Goal: Transaction & Acquisition: Purchase product/service

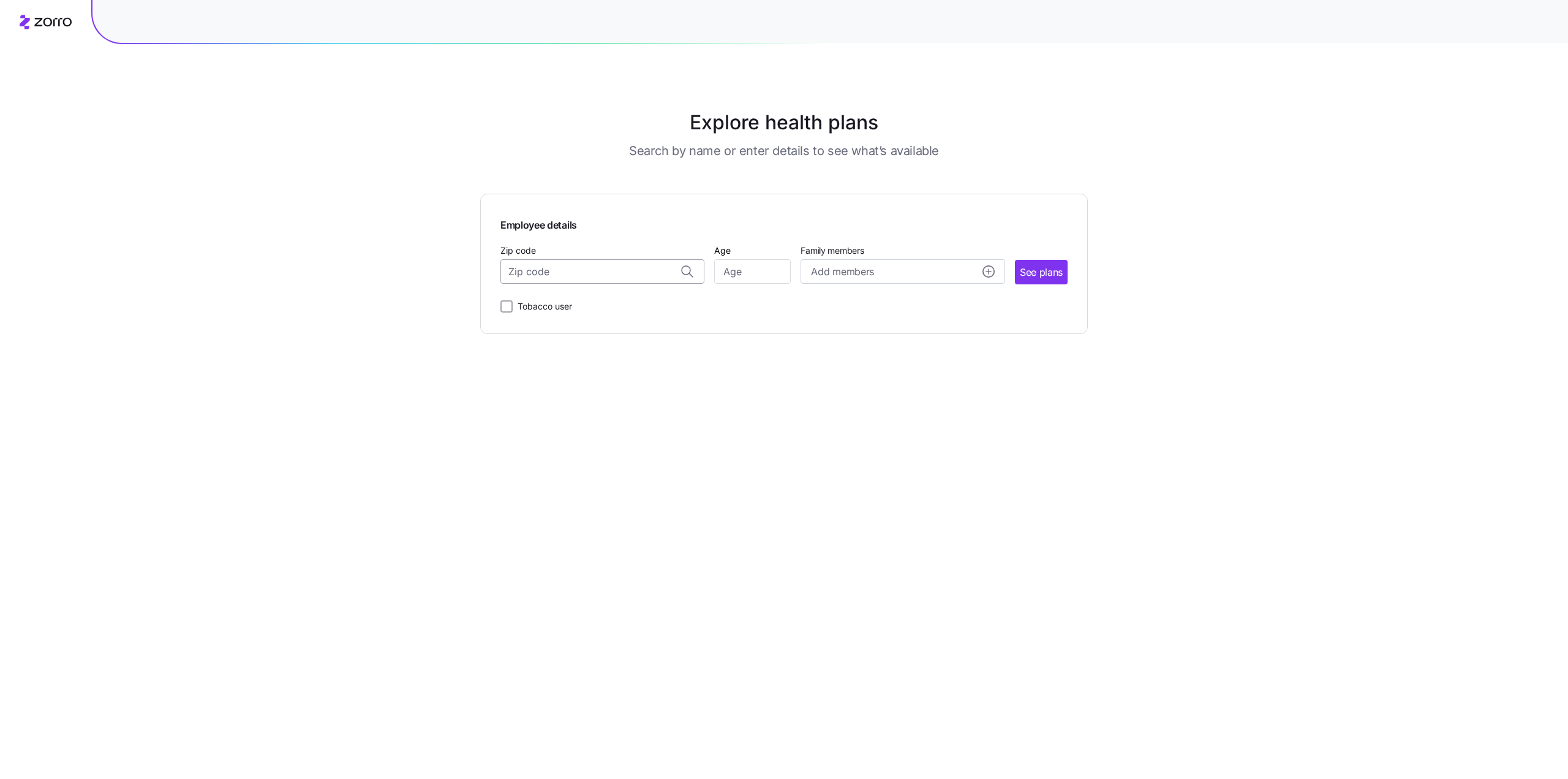
click at [631, 275] on input "Zip code" at bounding box center [602, 272] width 204 height 25
type input "10453"
click at [739, 276] on input "Age" at bounding box center [752, 272] width 76 height 25
type input "42"
click at [874, 269] on div "Add members" at bounding box center [902, 271] width 183 height 15
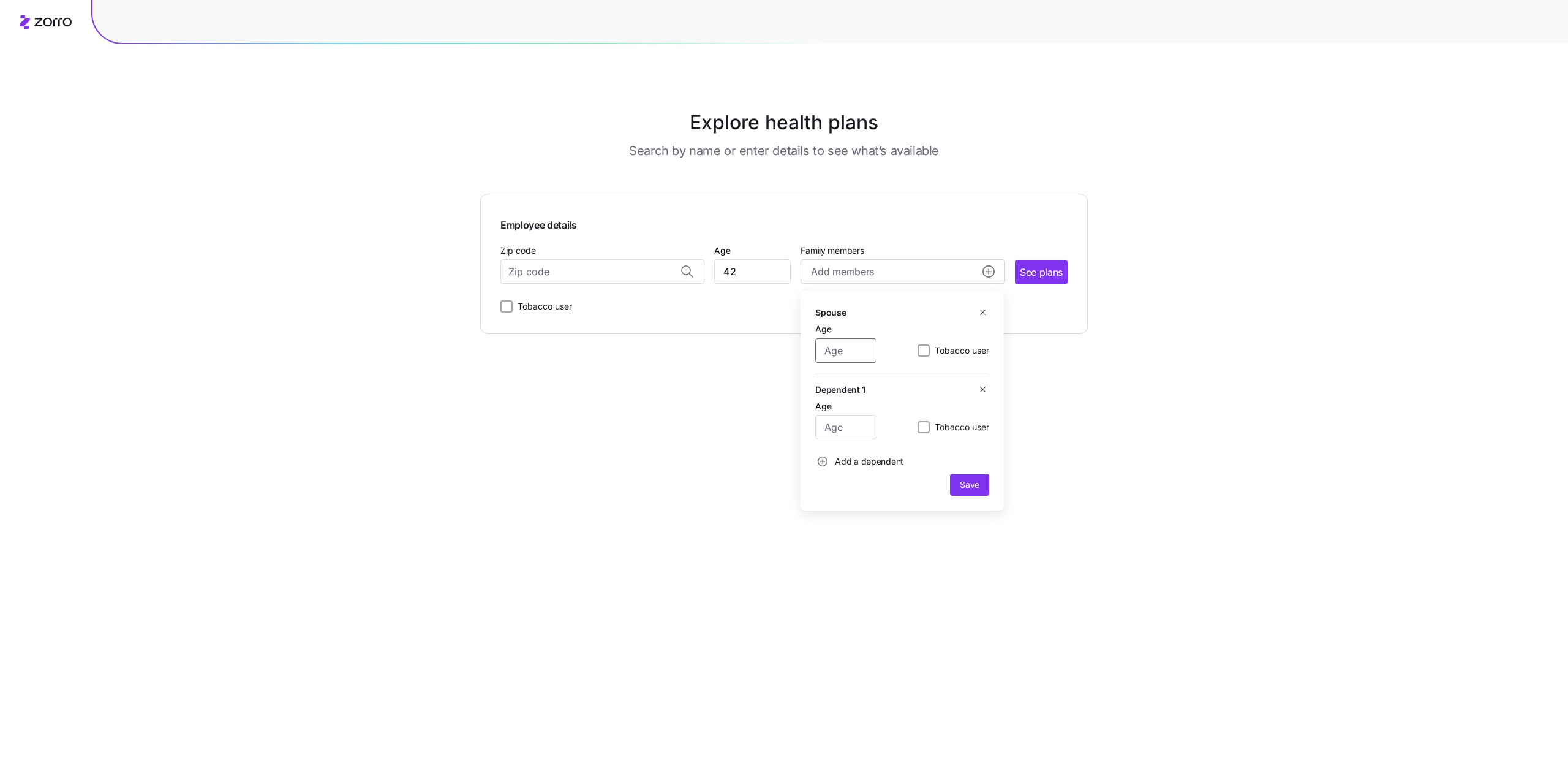
click at [838, 349] on input "Age" at bounding box center [846, 351] width 61 height 25
type input "43"
click at [843, 427] on input "Age" at bounding box center [846, 427] width 61 height 25
type input "9"
click at [862, 459] on span "Add a dependent" at bounding box center [869, 462] width 68 height 12
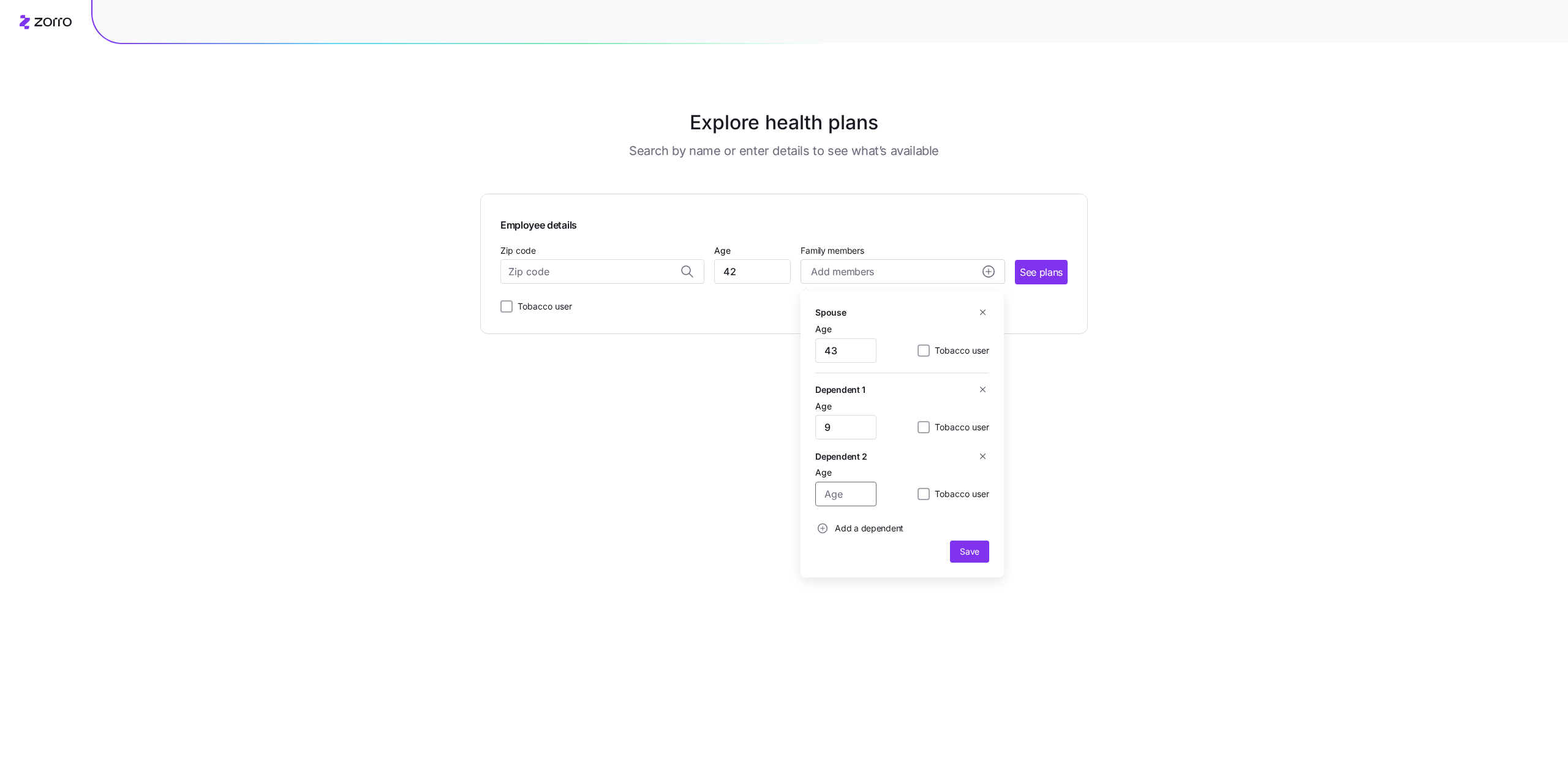
click at [842, 496] on input "Age" at bounding box center [846, 494] width 61 height 25
type input "11"
click at [963, 553] on span "Save" at bounding box center [970, 551] width 19 height 12
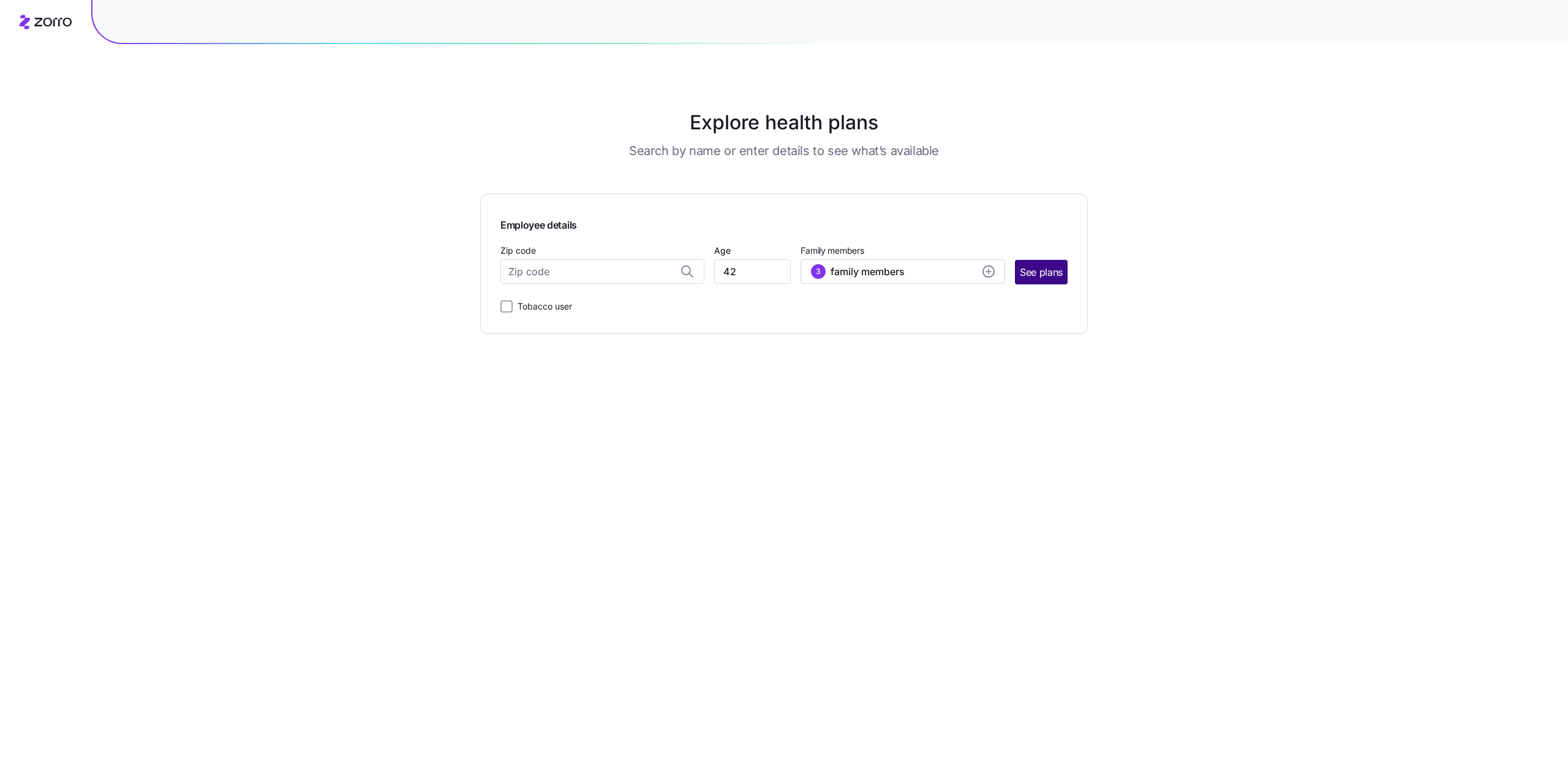
click at [1037, 266] on span "See plans" at bounding box center [1041, 272] width 43 height 15
click at [573, 270] on input "Zip code" at bounding box center [602, 272] width 204 height 25
click at [623, 292] on div "10453, [GEOGRAPHIC_DATA], [GEOGRAPHIC_DATA]" at bounding box center [603, 304] width 191 height 25
type input "10453, [GEOGRAPHIC_DATA], [GEOGRAPHIC_DATA]"
click at [1044, 270] on span "See plans" at bounding box center [1041, 272] width 43 height 15
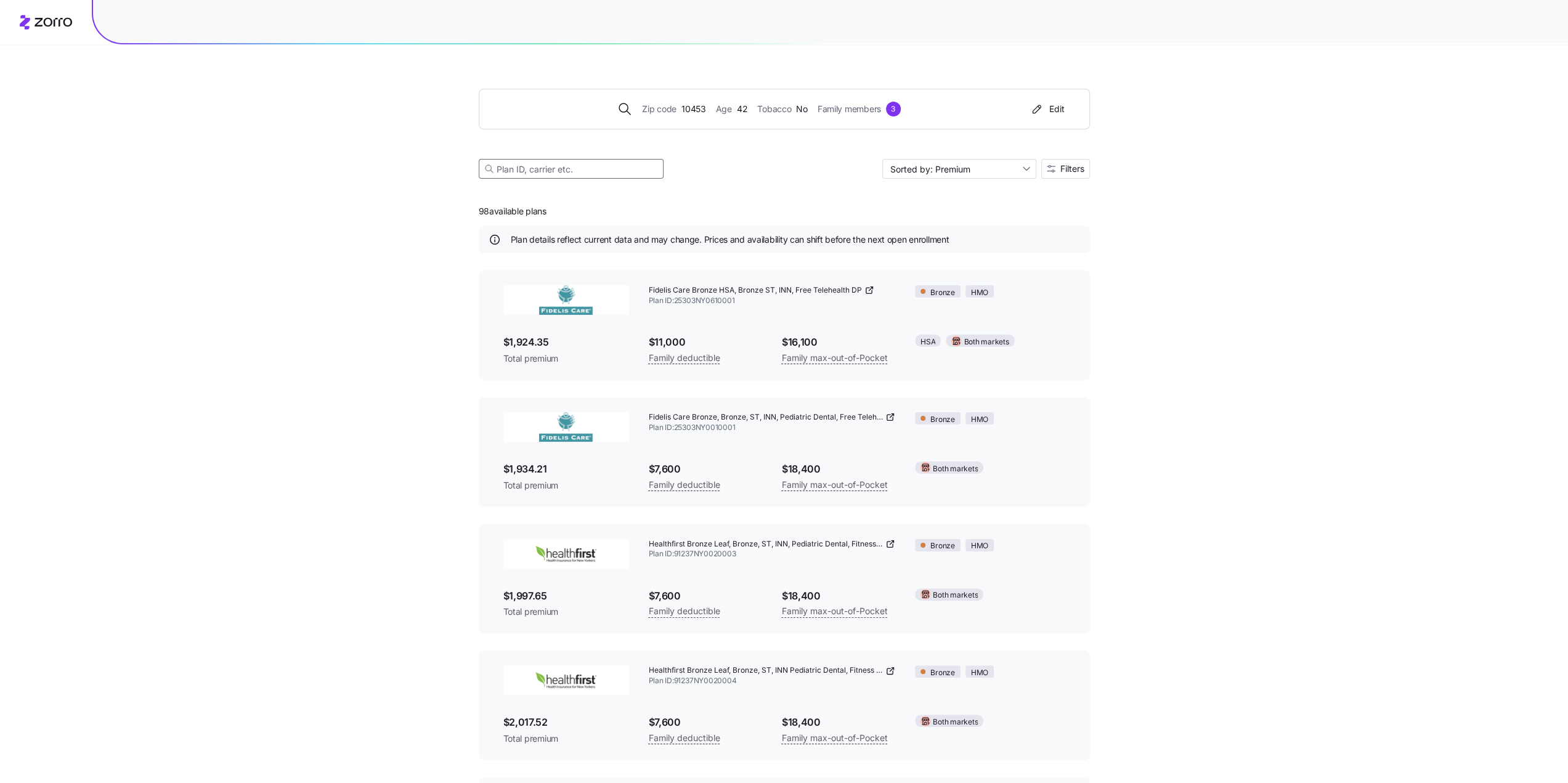
click at [542, 166] on input at bounding box center [571, 168] width 185 height 19
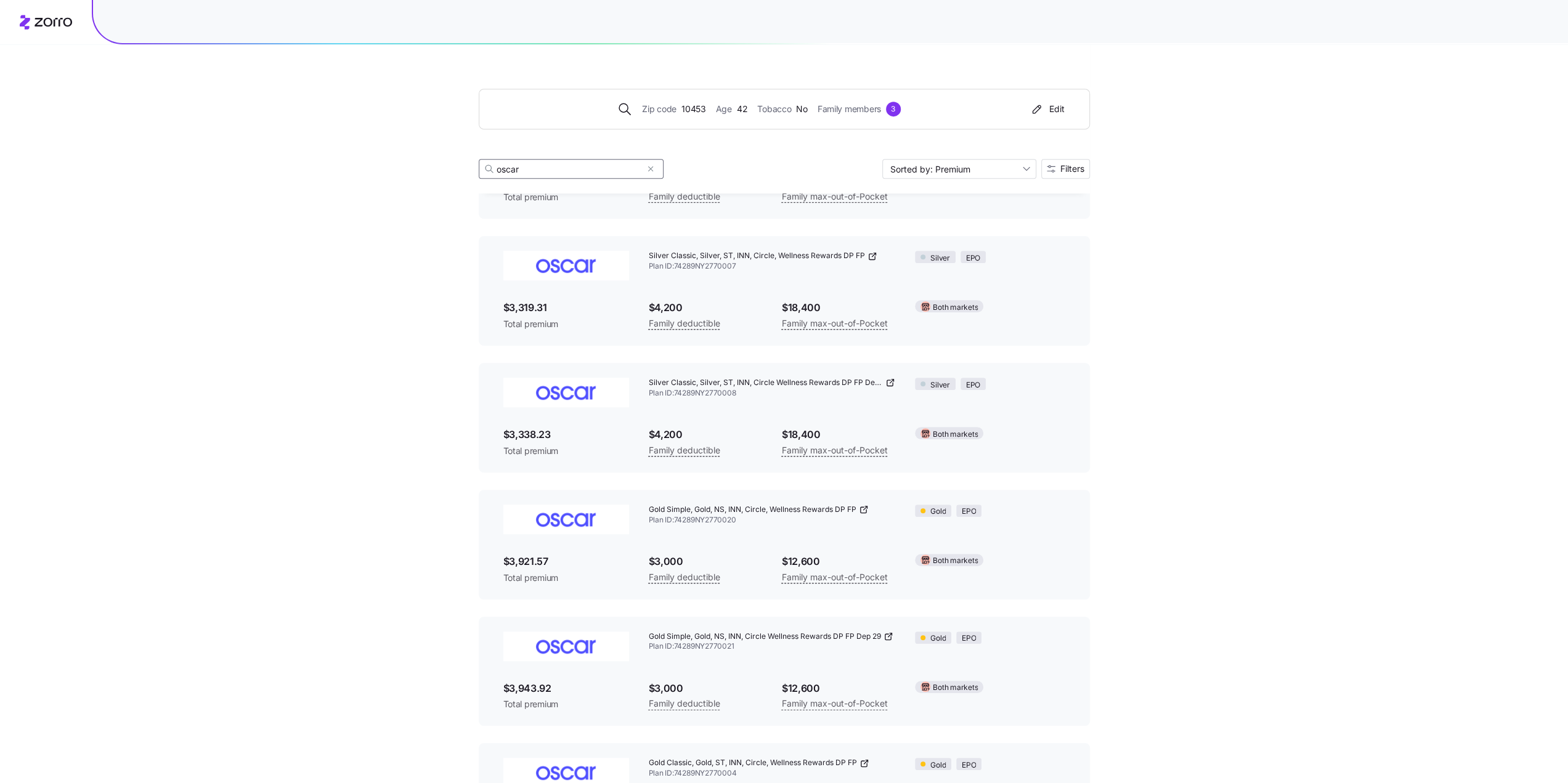
scroll to position [553, 0]
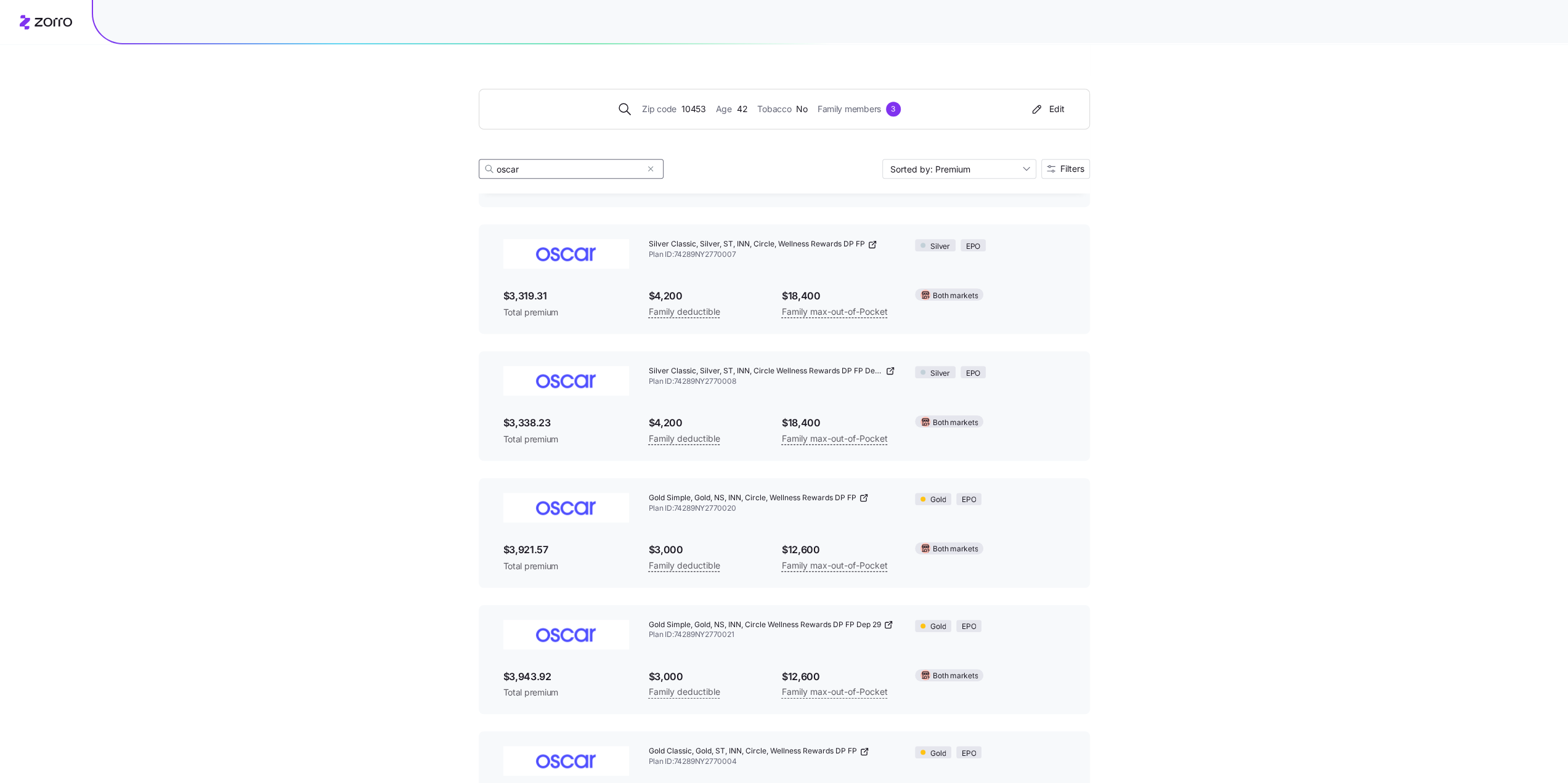
type input "oscar"
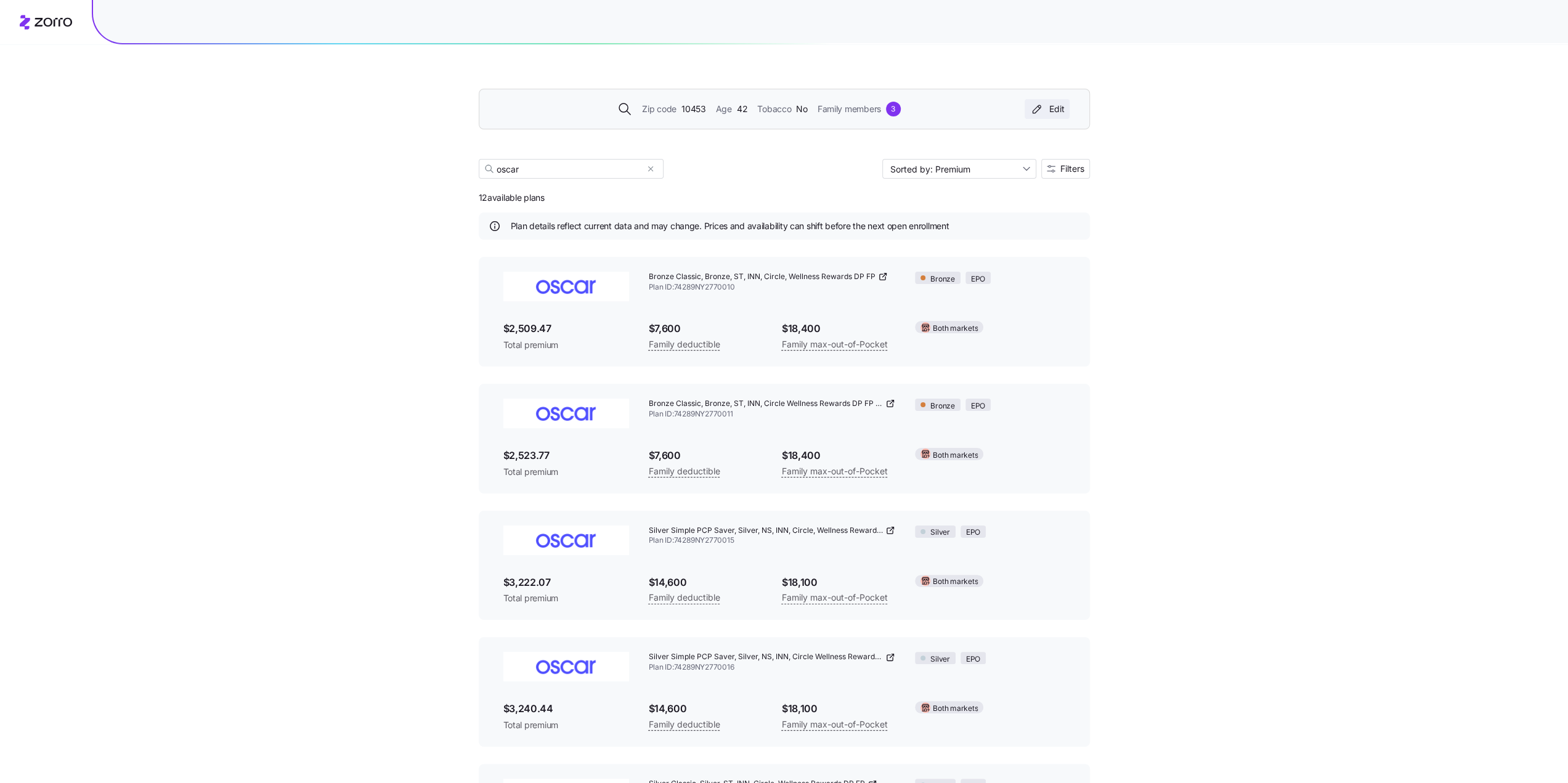
scroll to position [0, 0]
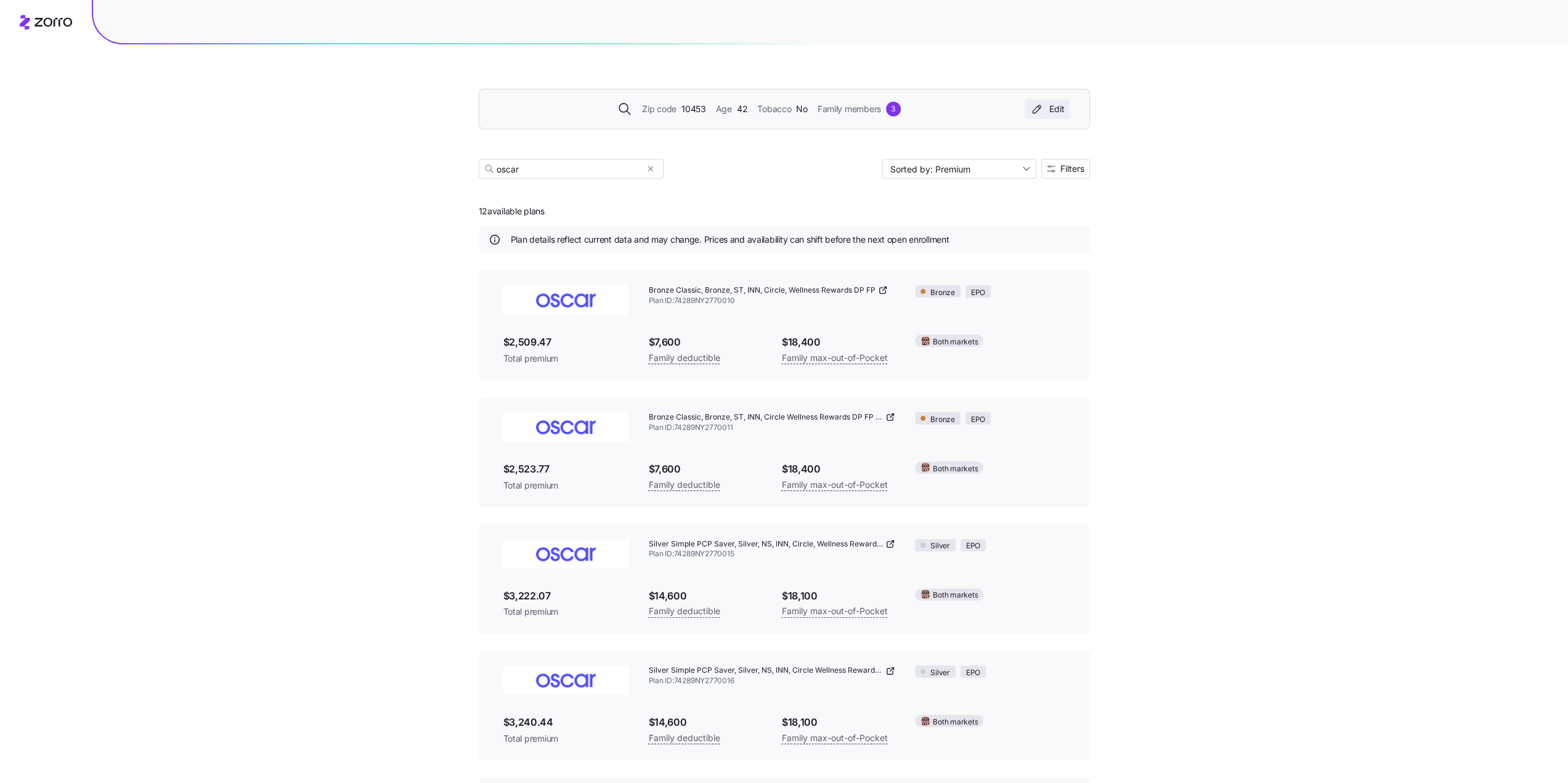
click at [1054, 101] on button "Edit" at bounding box center [1047, 109] width 45 height 19
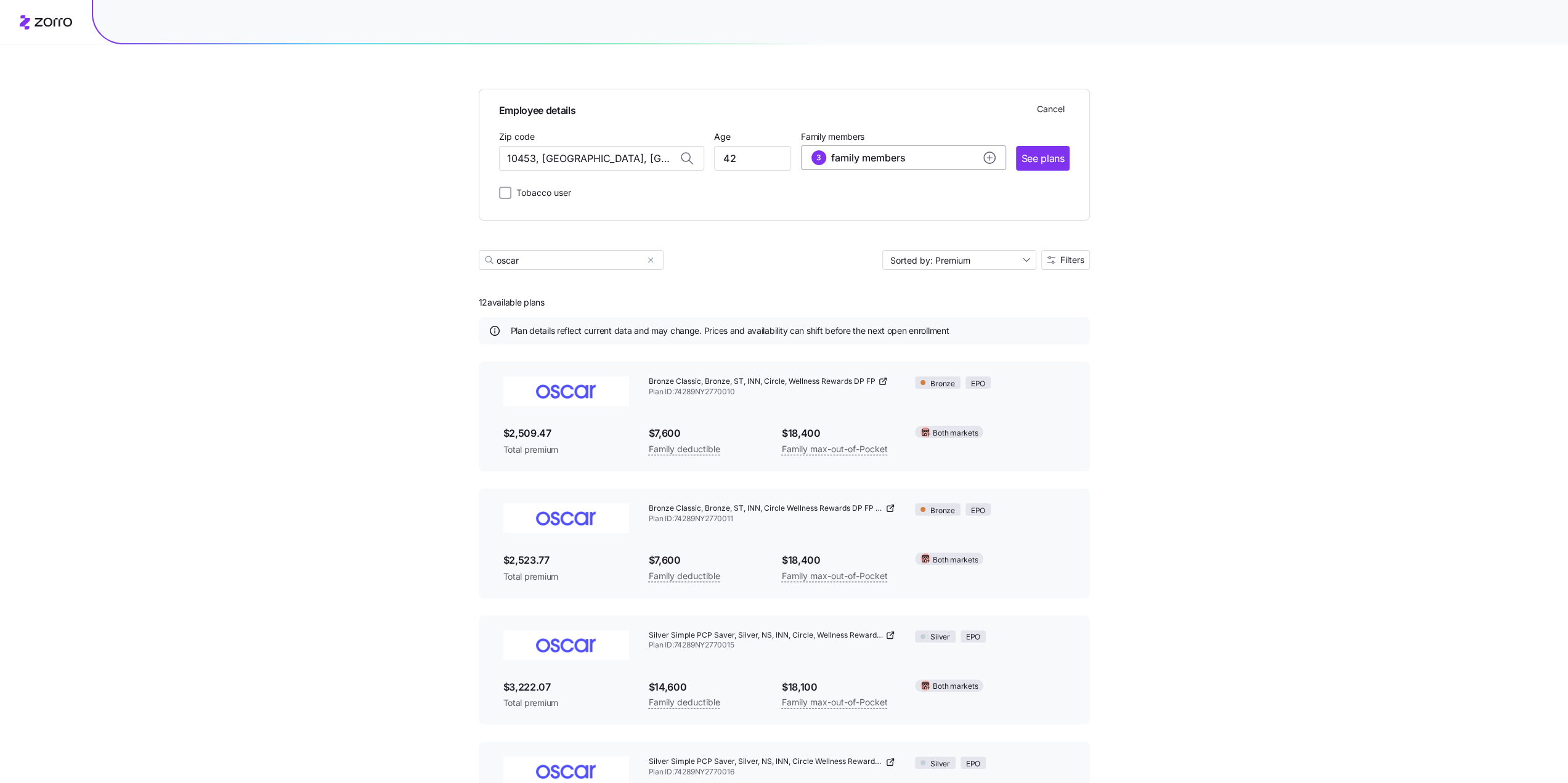
click at [991, 155] on circle "add icon" at bounding box center [989, 158] width 11 height 11
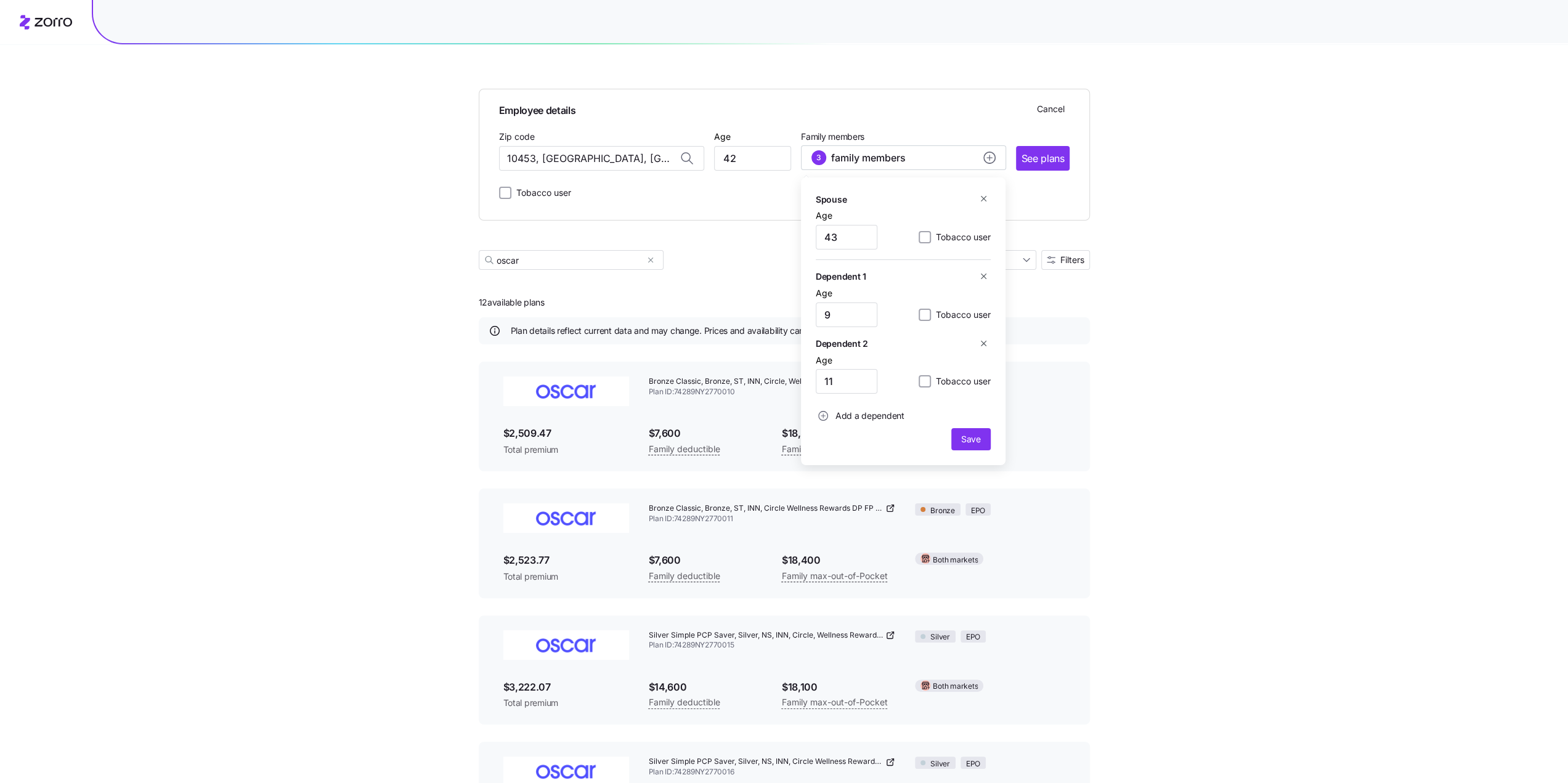
click at [982, 270] on button "button" at bounding box center [983, 276] width 13 height 13
click at [987, 271] on button "button" at bounding box center [983, 276] width 13 height 13
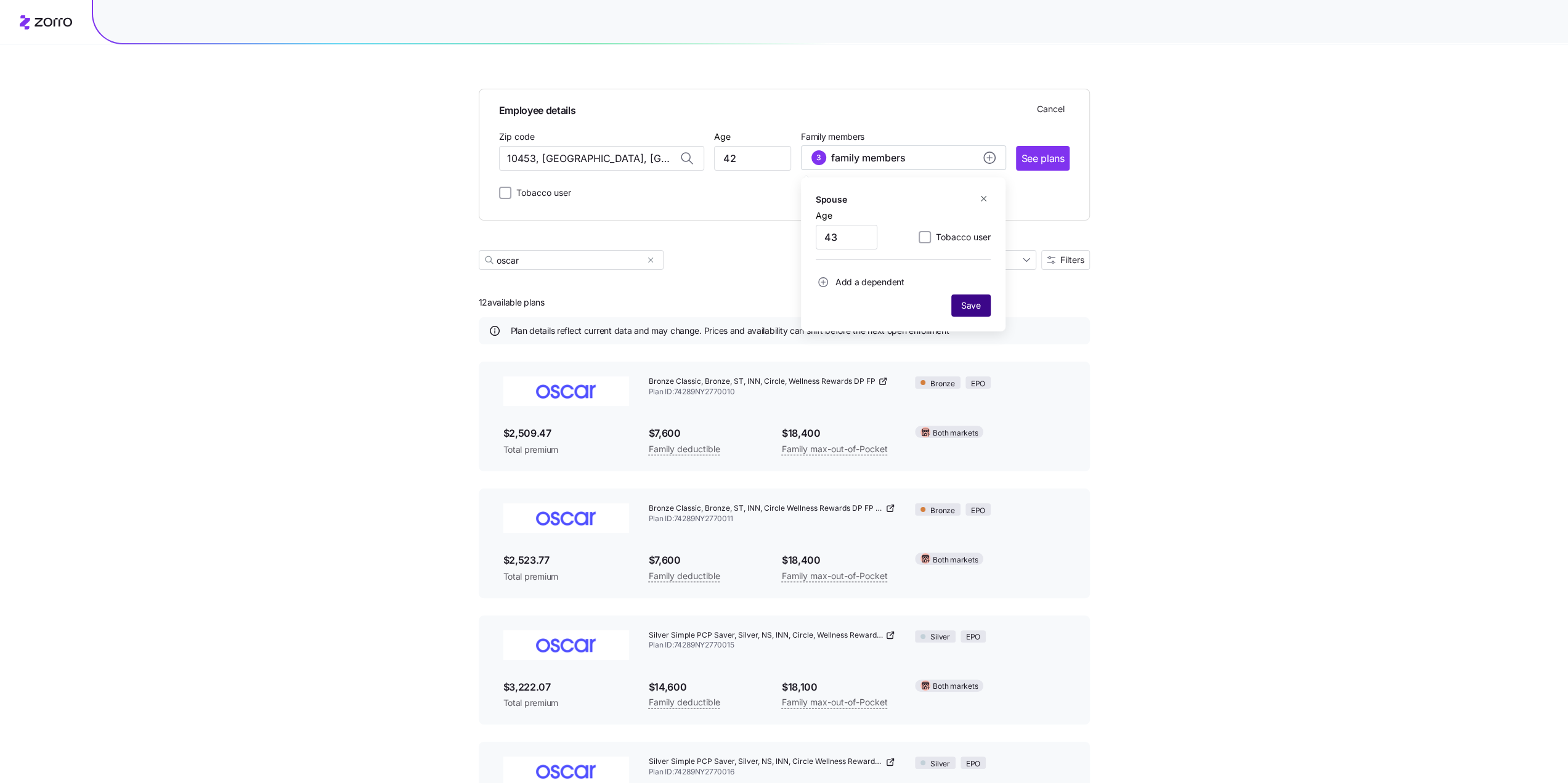
click at [973, 299] on button "Save" at bounding box center [971, 305] width 40 height 22
click at [1034, 157] on span "See plans" at bounding box center [1042, 158] width 43 height 15
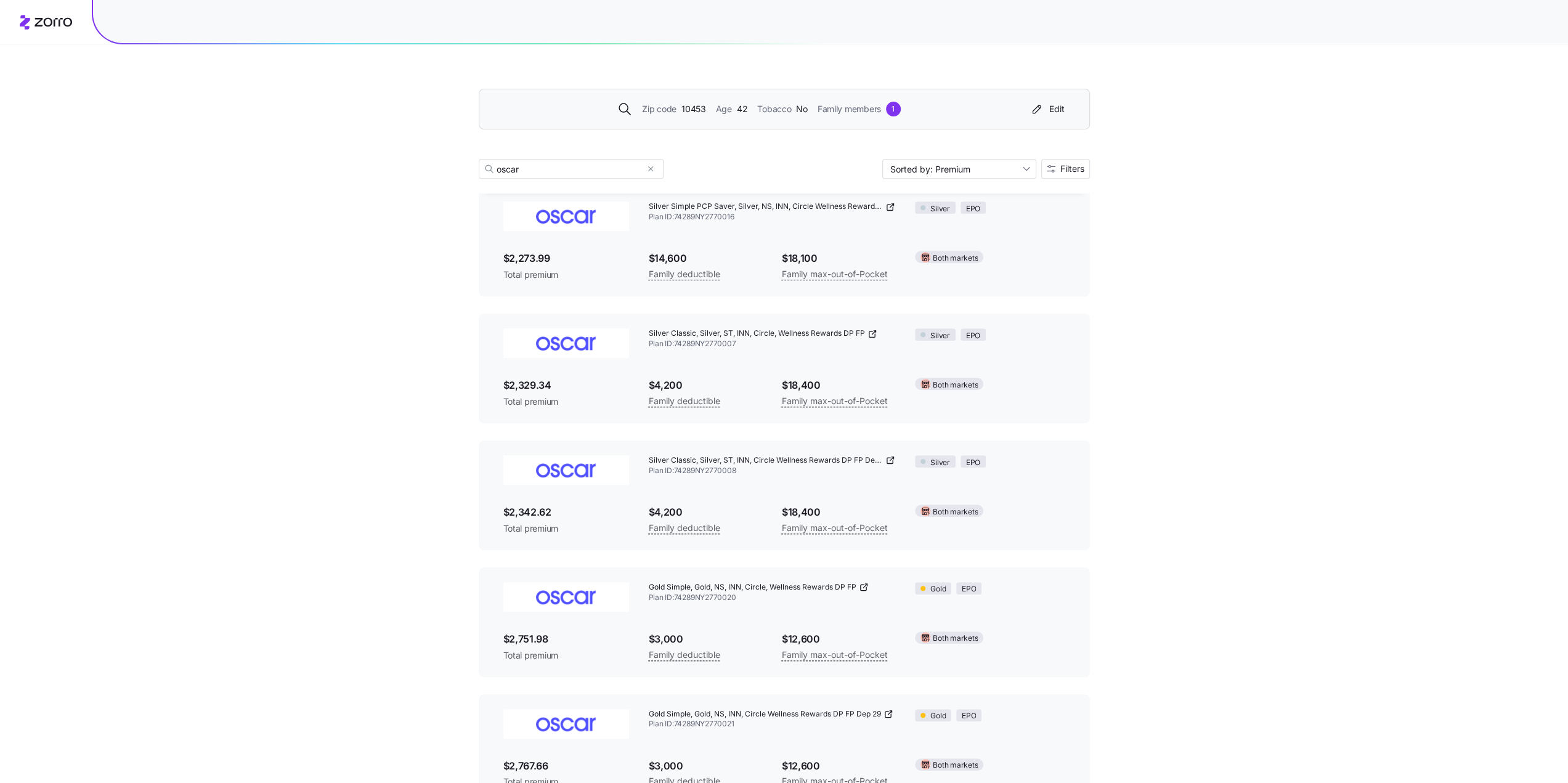
scroll to position [492, 0]
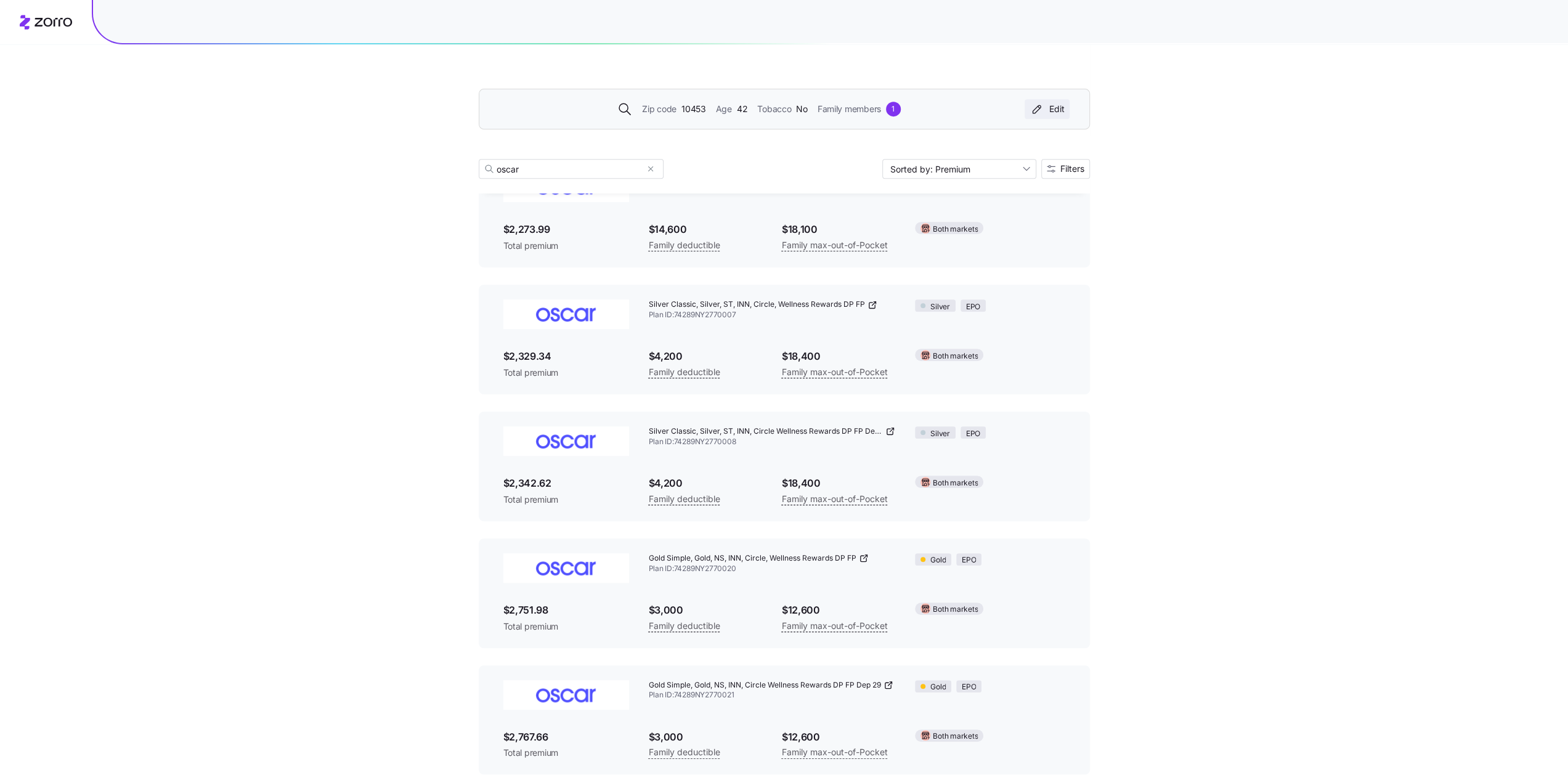
click at [1061, 107] on div "Edit" at bounding box center [1047, 109] width 35 height 12
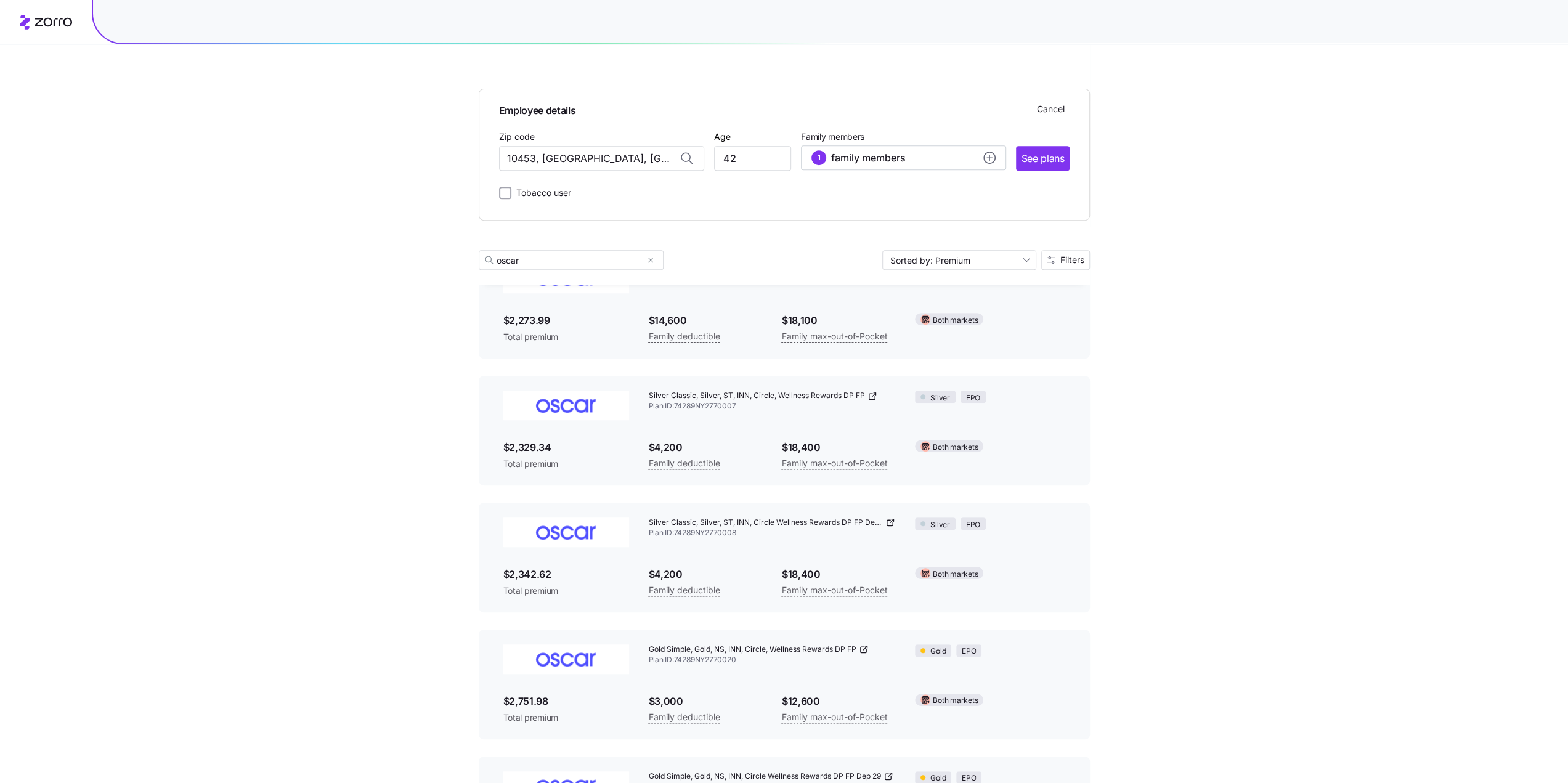
scroll to position [584, 0]
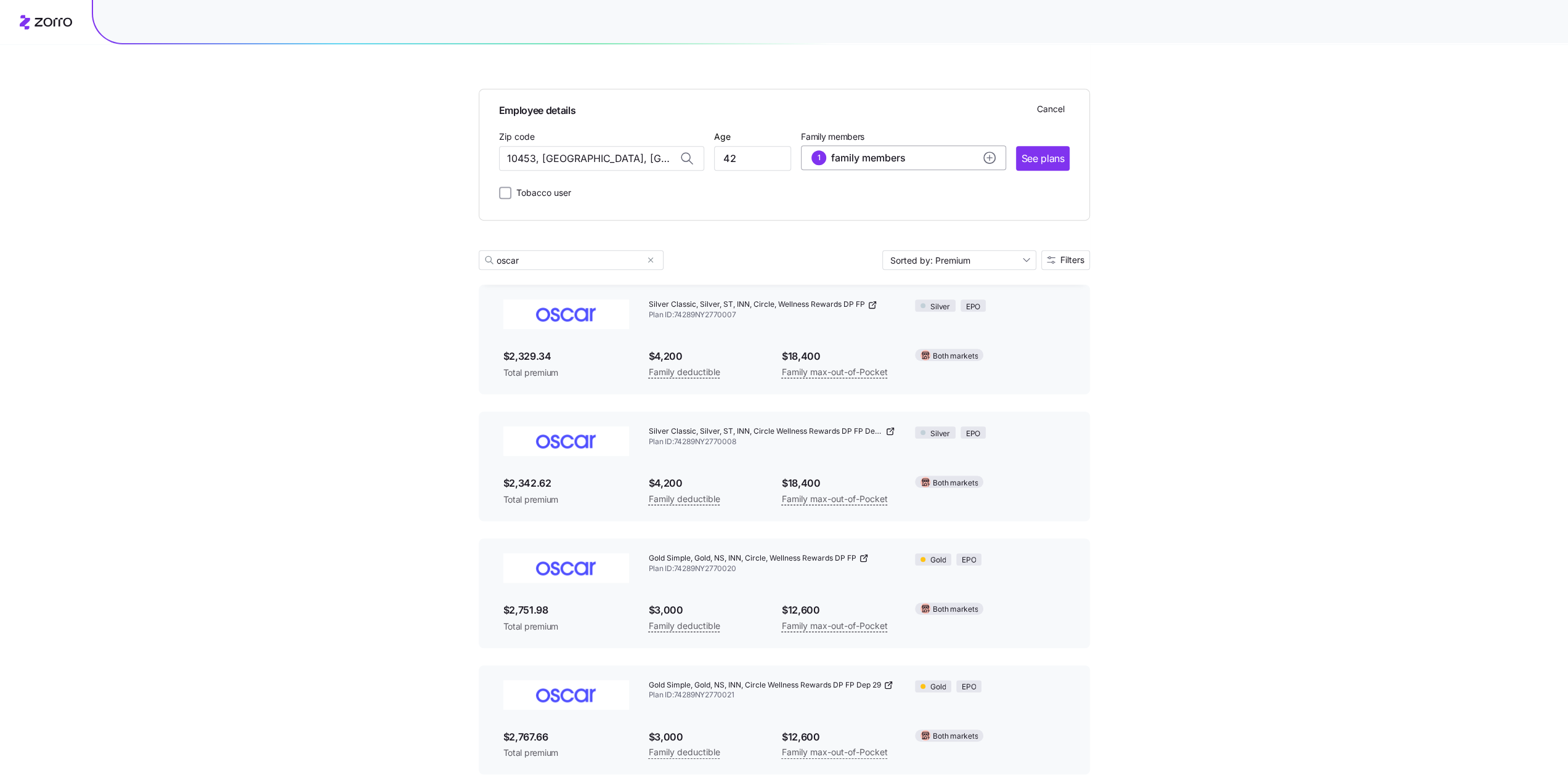
click at [988, 151] on div "1 family members" at bounding box center [903, 158] width 184 height 15
click at [872, 282] on span "Add a dependent" at bounding box center [869, 282] width 69 height 12
click at [849, 312] on input "Age" at bounding box center [847, 314] width 62 height 25
type input "9"
drag, startPoint x: 962, startPoint y: 366, endPoint x: 967, endPoint y: 358, distance: 9.4
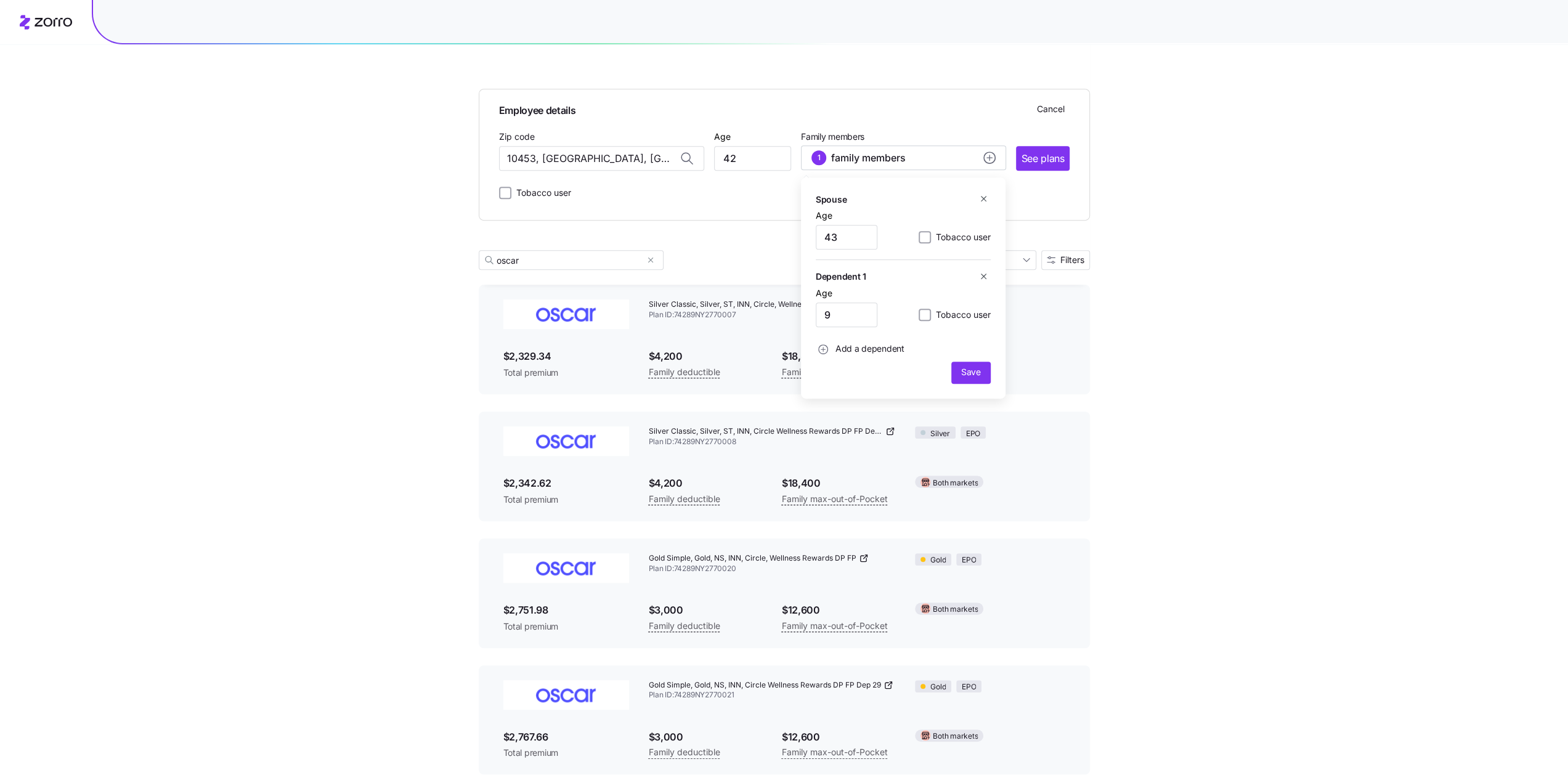
click at [963, 366] on button "Save" at bounding box center [971, 372] width 40 height 22
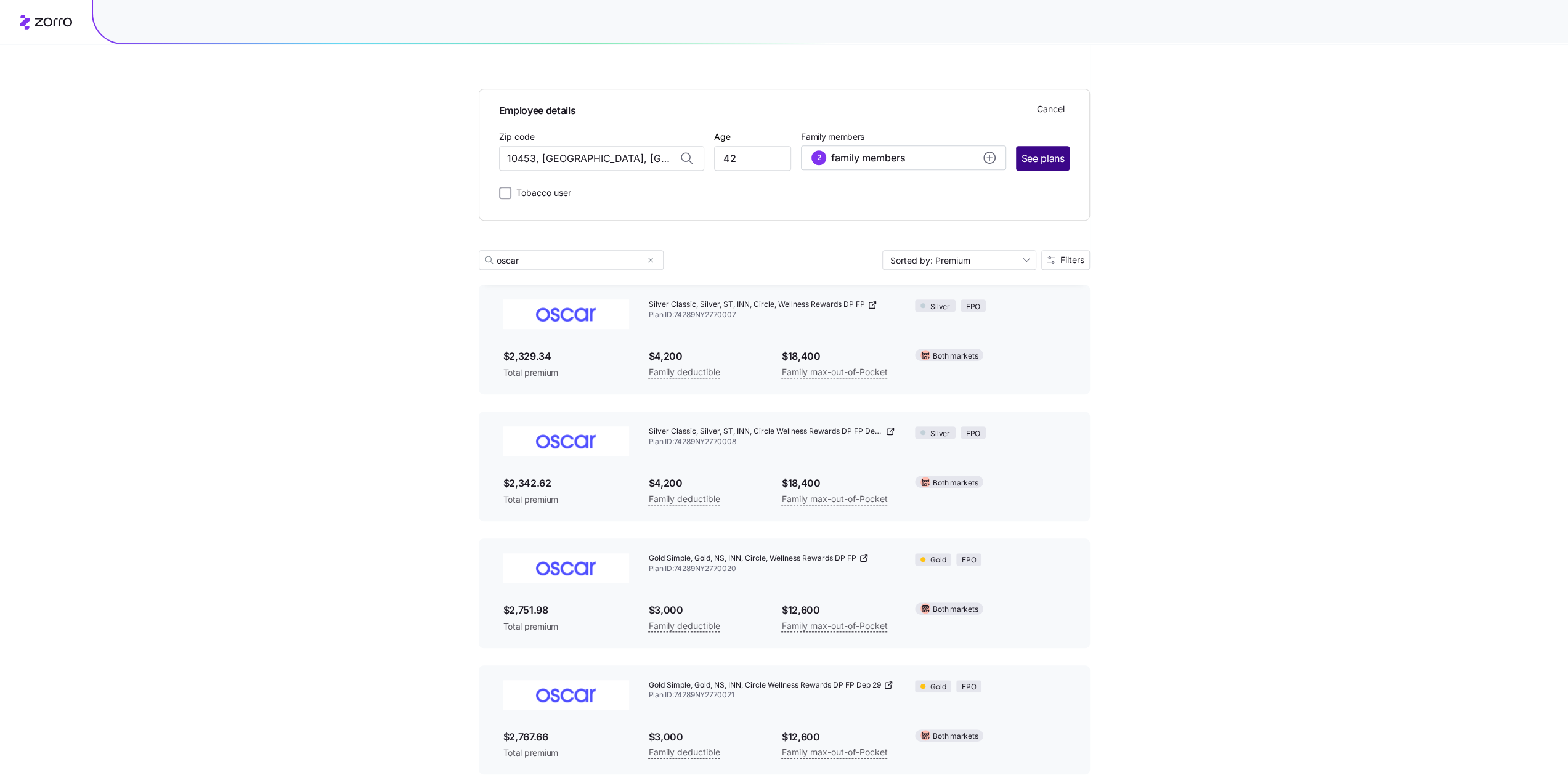
click at [1042, 151] on span "See plans" at bounding box center [1042, 158] width 43 height 15
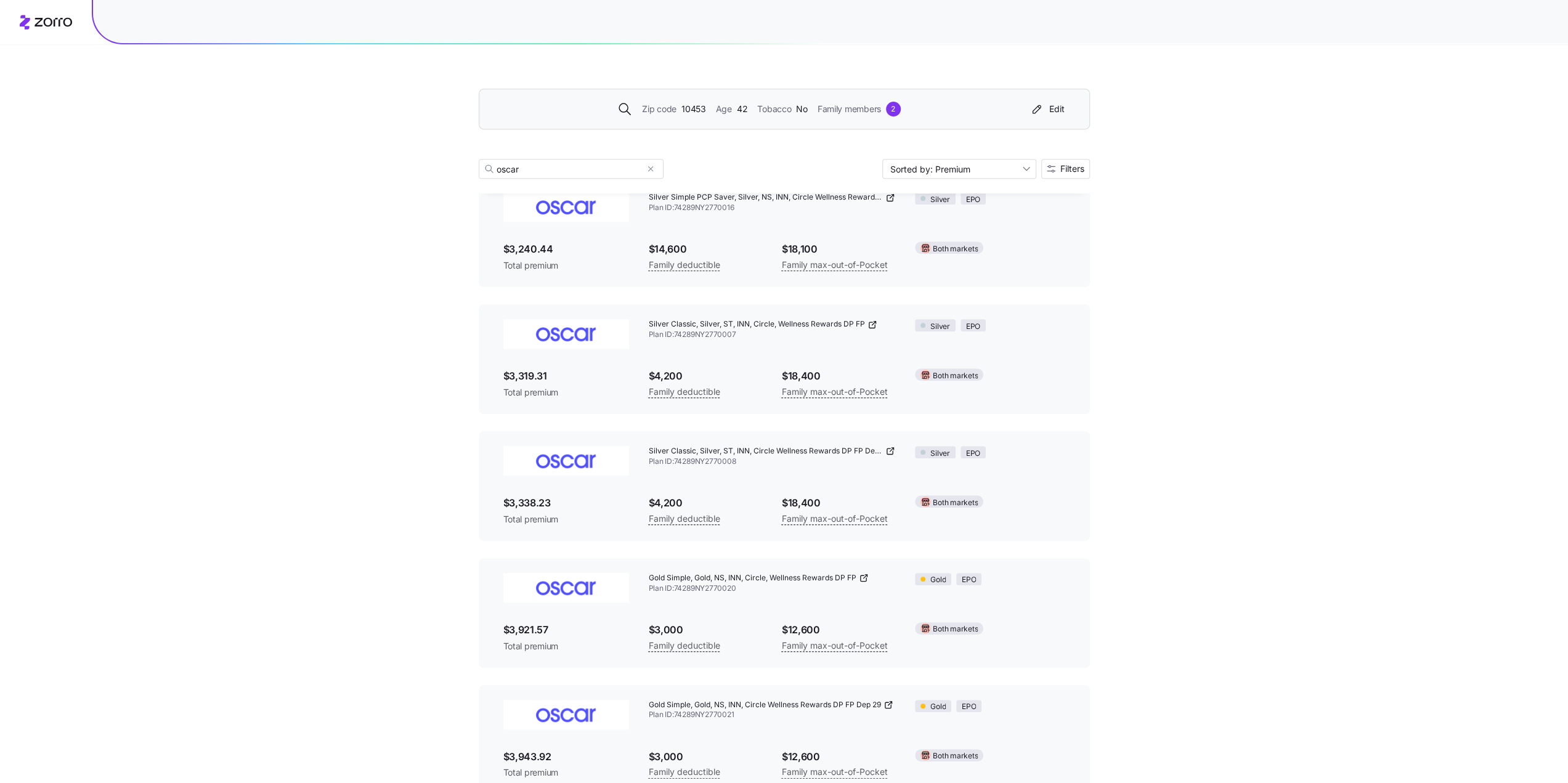
scroll to position [492, 0]
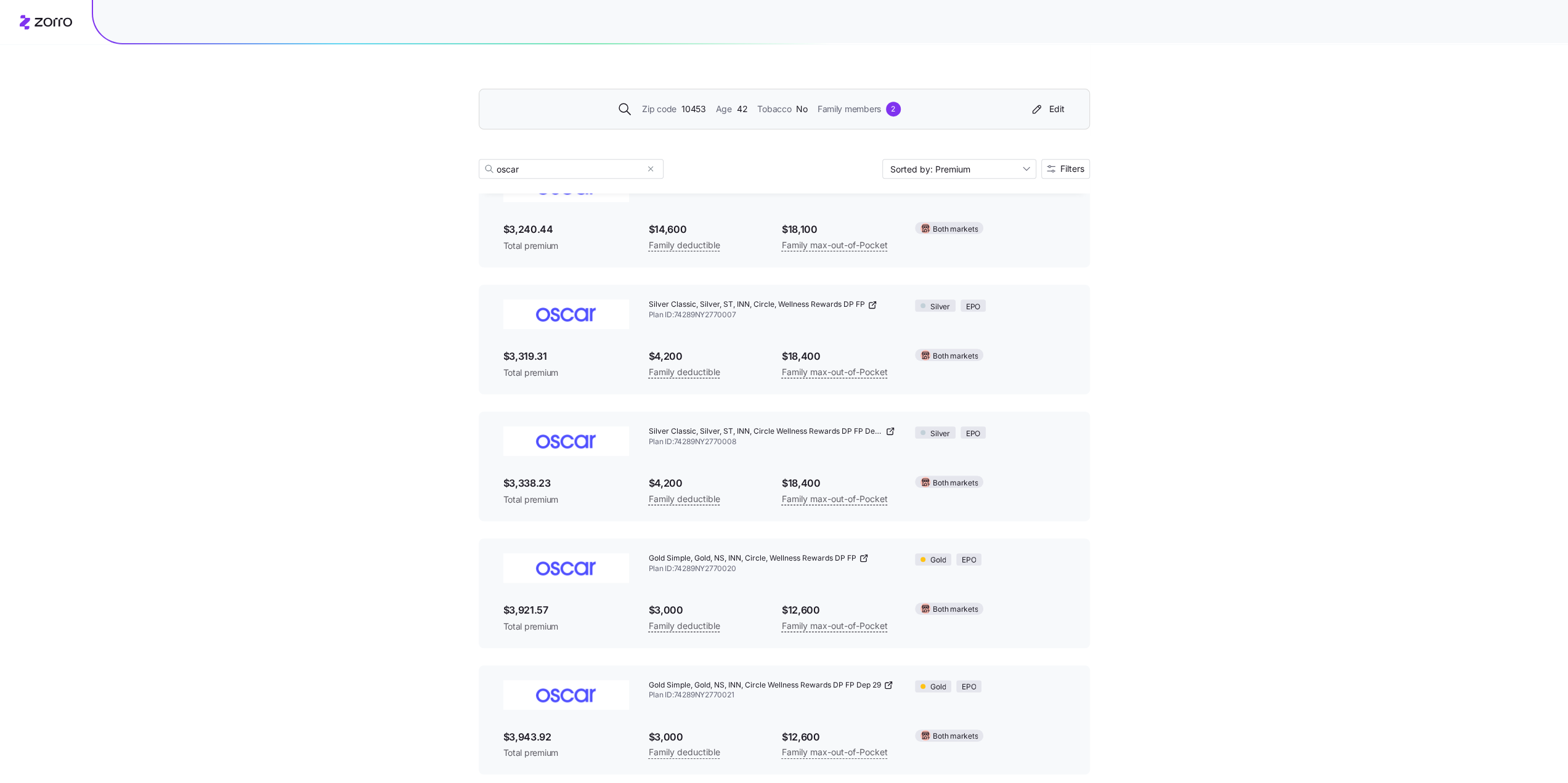
click at [897, 108] on div "2" at bounding box center [893, 108] width 15 height 15
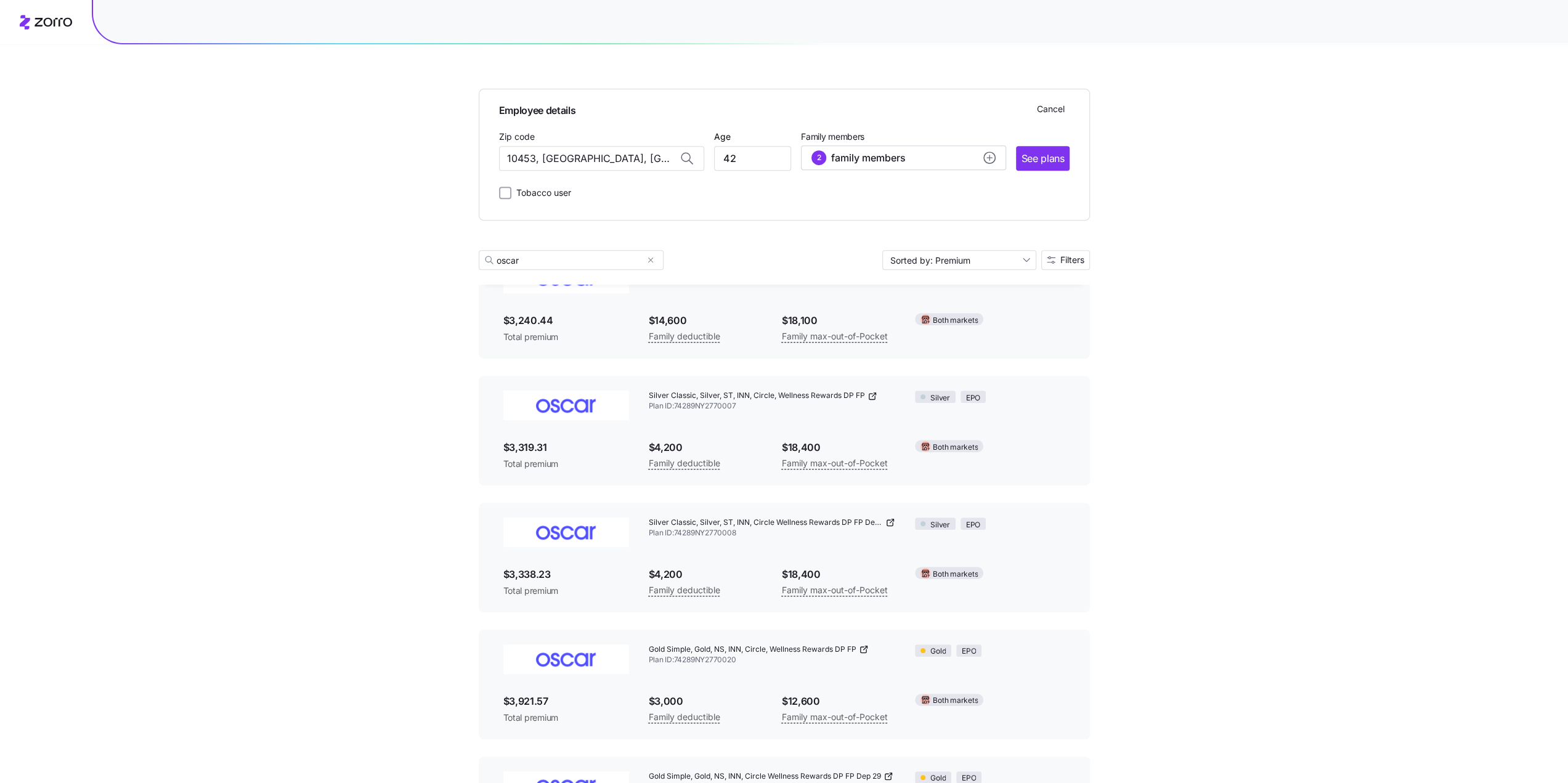
scroll to position [584, 0]
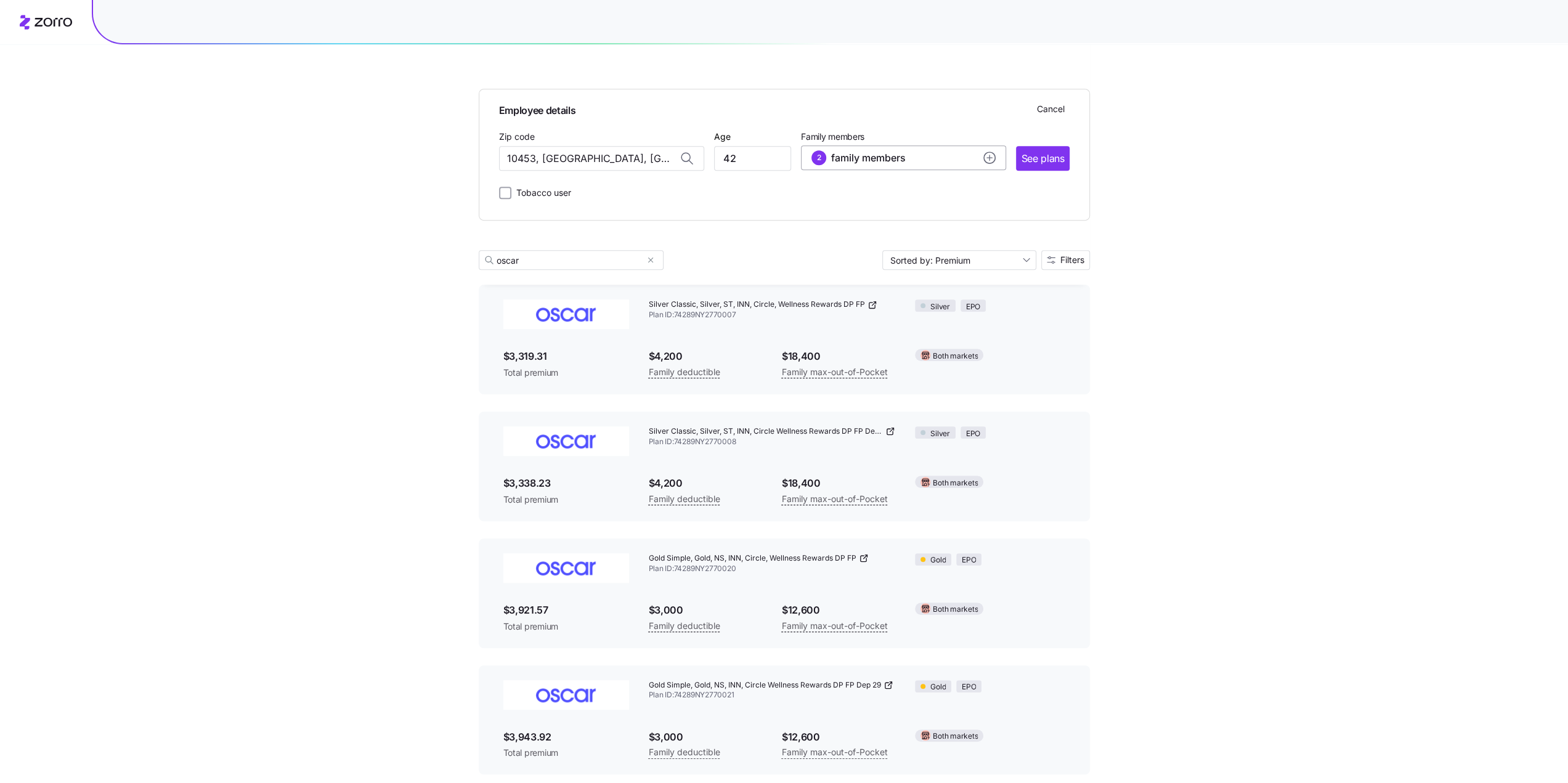
click at [983, 156] on icon "add icon" at bounding box center [989, 158] width 12 height 12
click at [988, 196] on button "button" at bounding box center [983, 198] width 13 height 13
click at [976, 332] on button "Save" at bounding box center [971, 339] width 40 height 22
click at [1050, 159] on span "See plans" at bounding box center [1042, 158] width 43 height 15
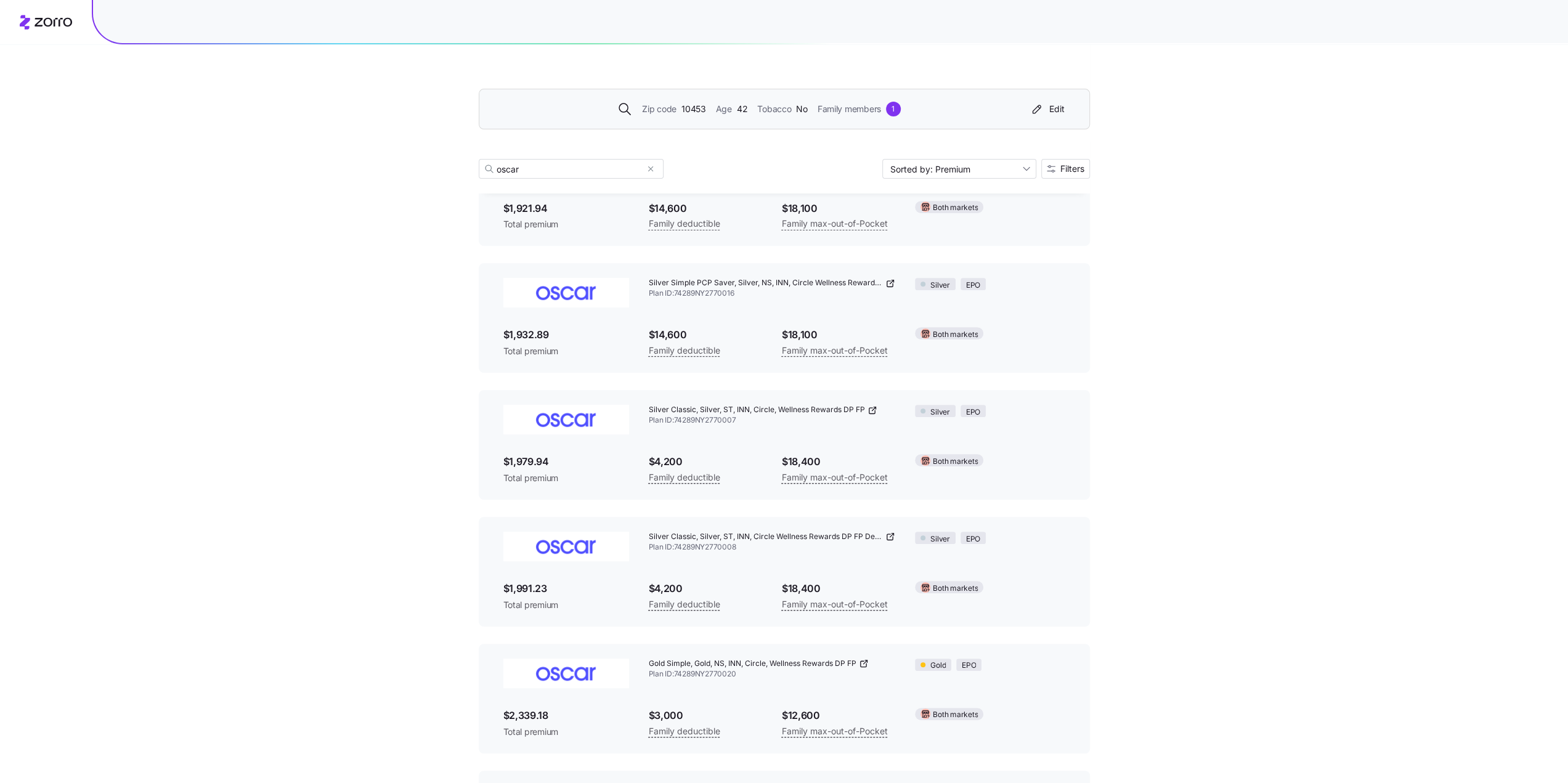
scroll to position [432, 0]
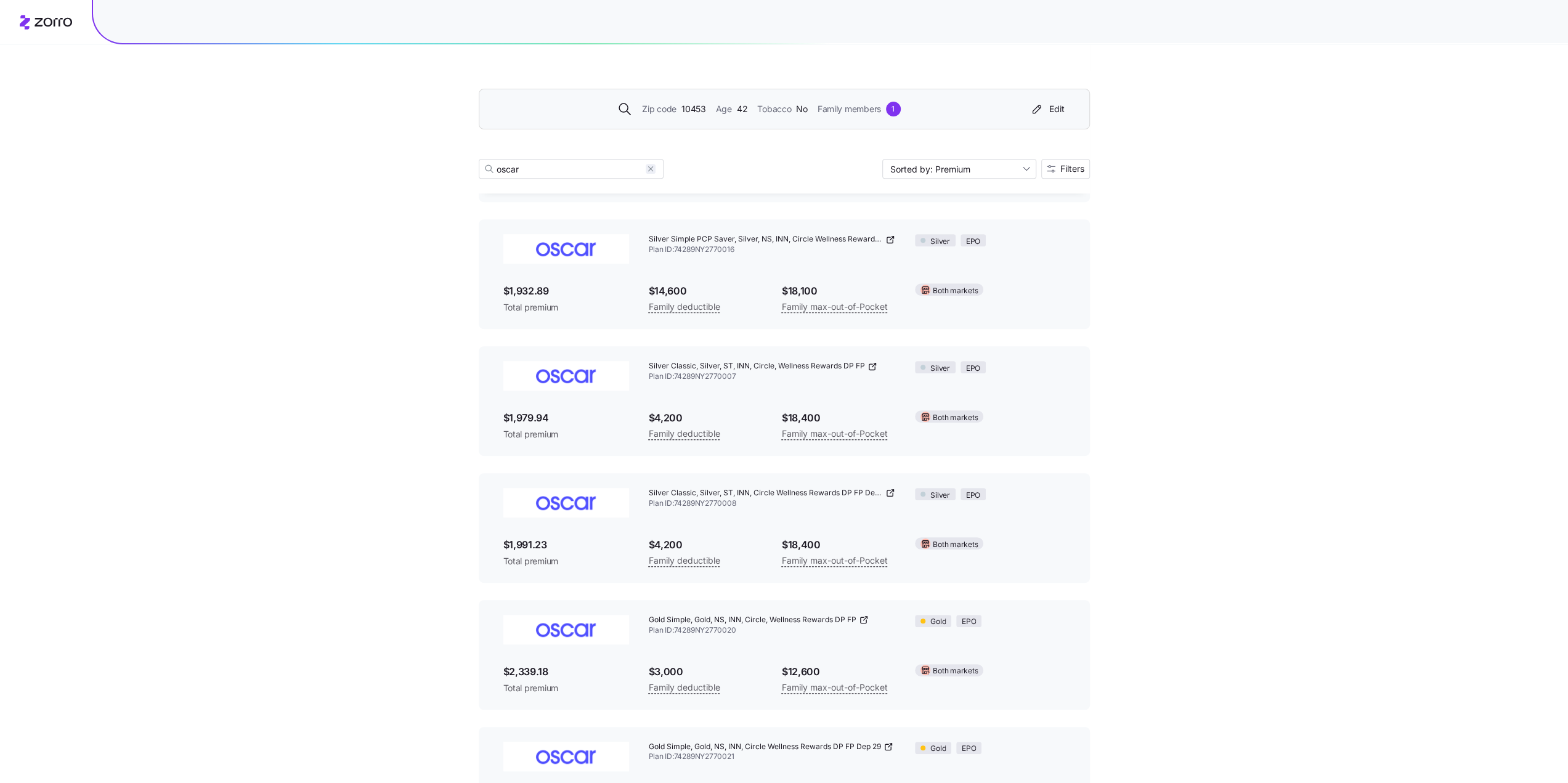
click at [649, 167] on icon "button" at bounding box center [651, 168] width 9 height 15
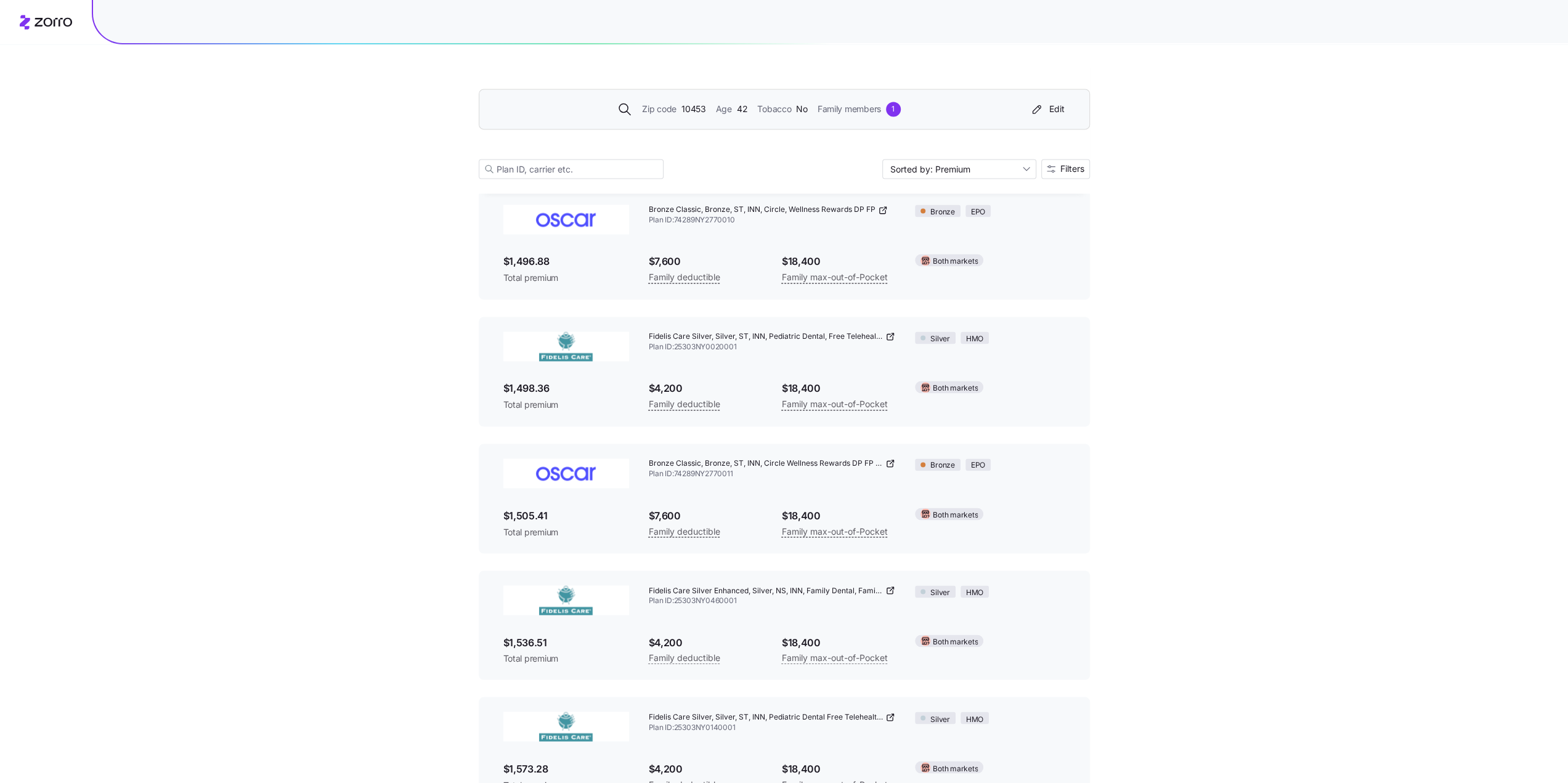
scroll to position [1971, 0]
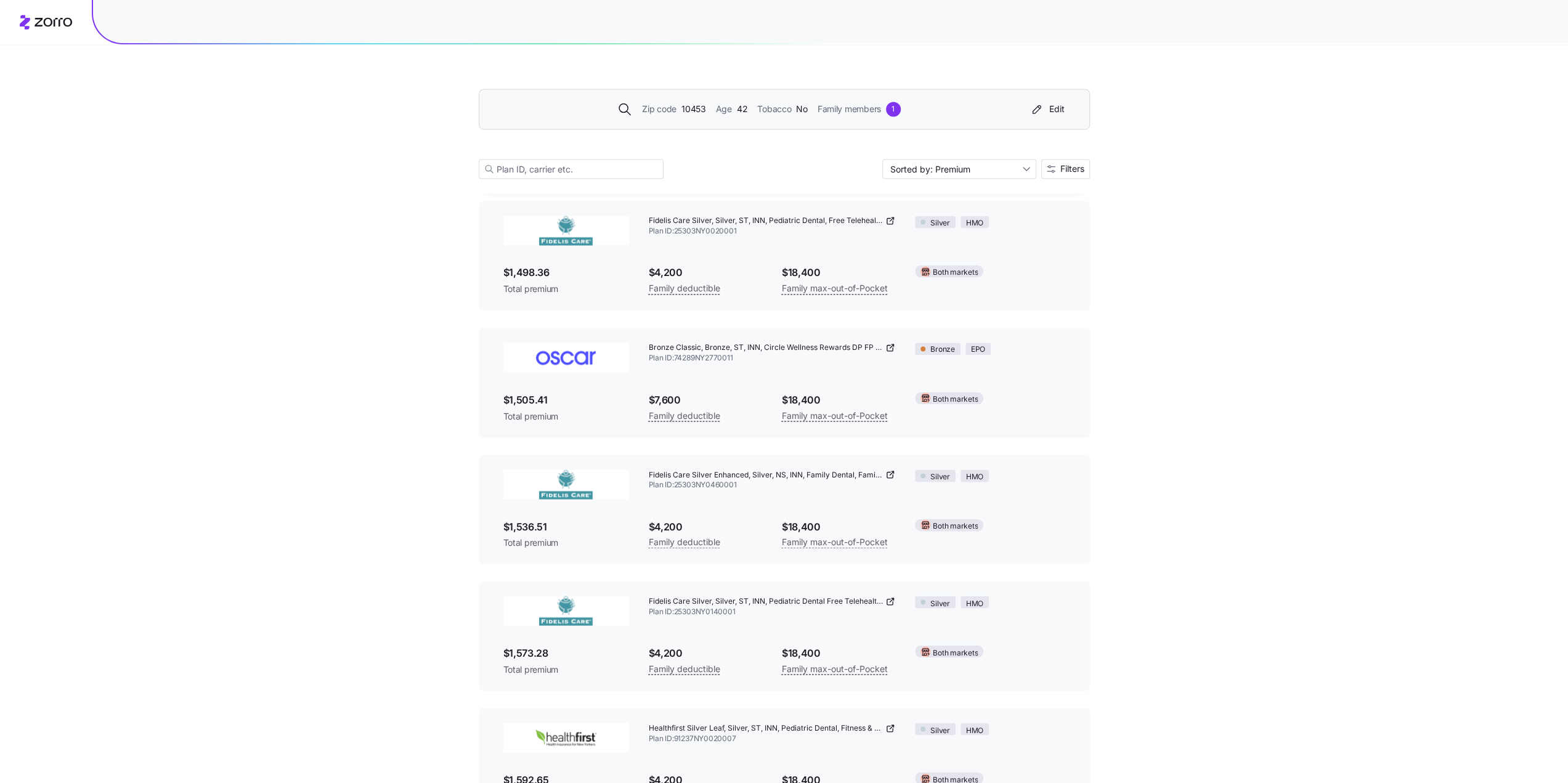
click at [548, 521] on div "$1,536.51 Total premium" at bounding box center [566, 534] width 145 height 50
click at [891, 477] on icon at bounding box center [890, 474] width 10 height 10
click at [1036, 111] on icon "button" at bounding box center [1037, 109] width 15 height 12
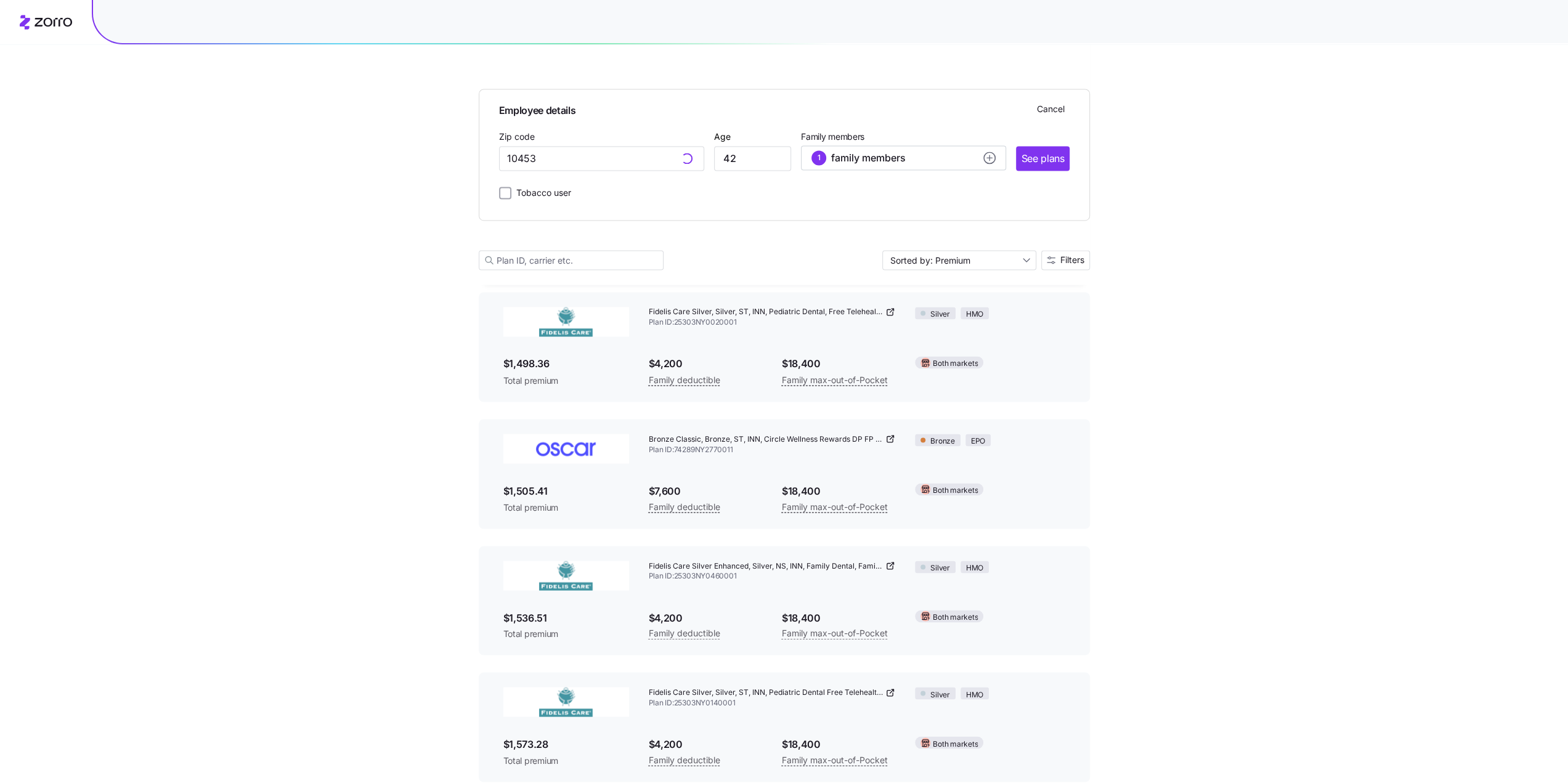
scroll to position [2062, 0]
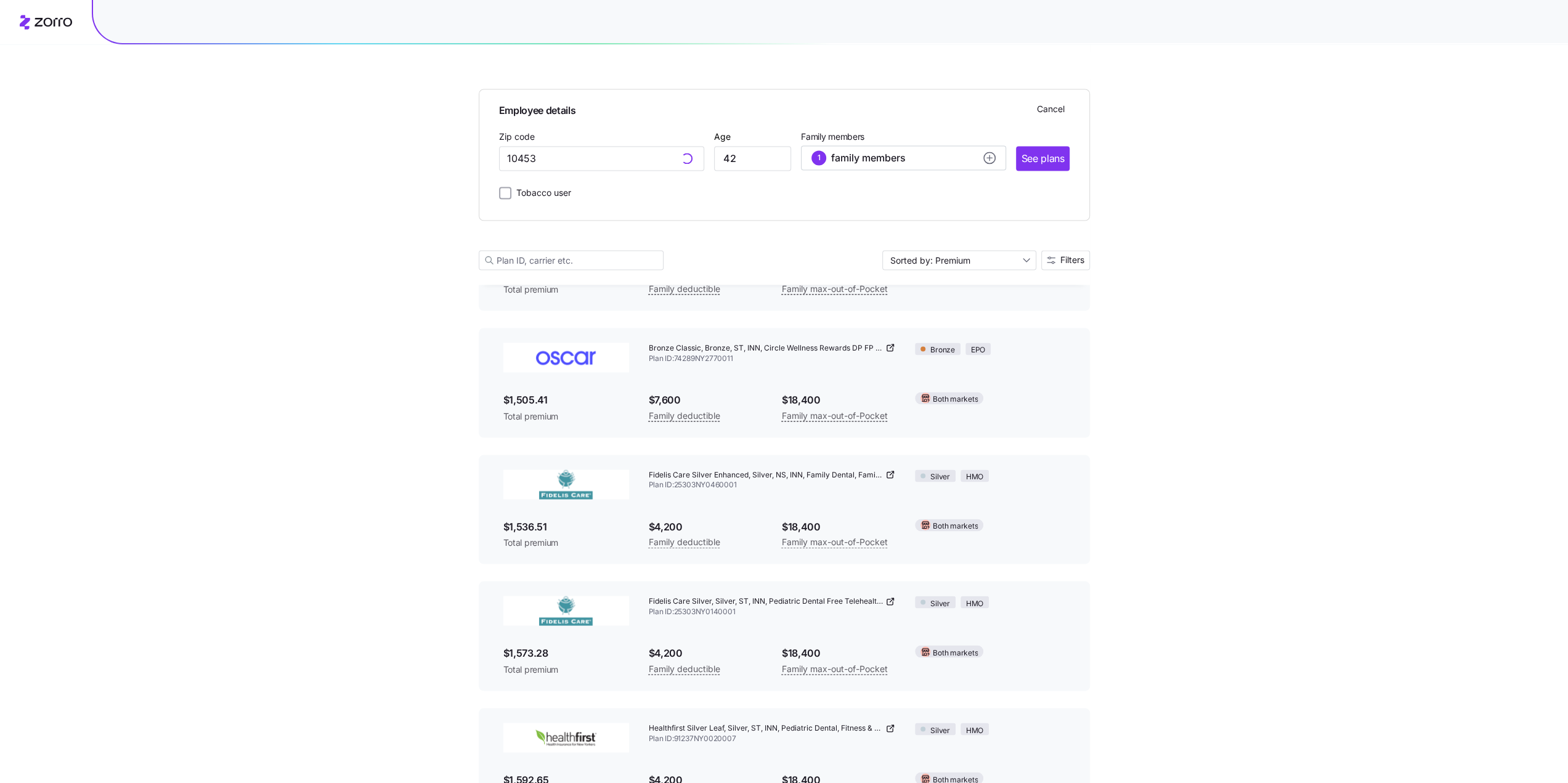
type input "10453, [GEOGRAPHIC_DATA], [GEOGRAPHIC_DATA]"
click at [980, 159] on div "1 family members" at bounding box center [903, 158] width 184 height 15
click at [983, 277] on icon "button" at bounding box center [983, 276] width 5 height 5
click at [972, 307] on span "Save" at bounding box center [971, 306] width 19 height 12
click at [1056, 158] on span "See plans" at bounding box center [1042, 158] width 43 height 15
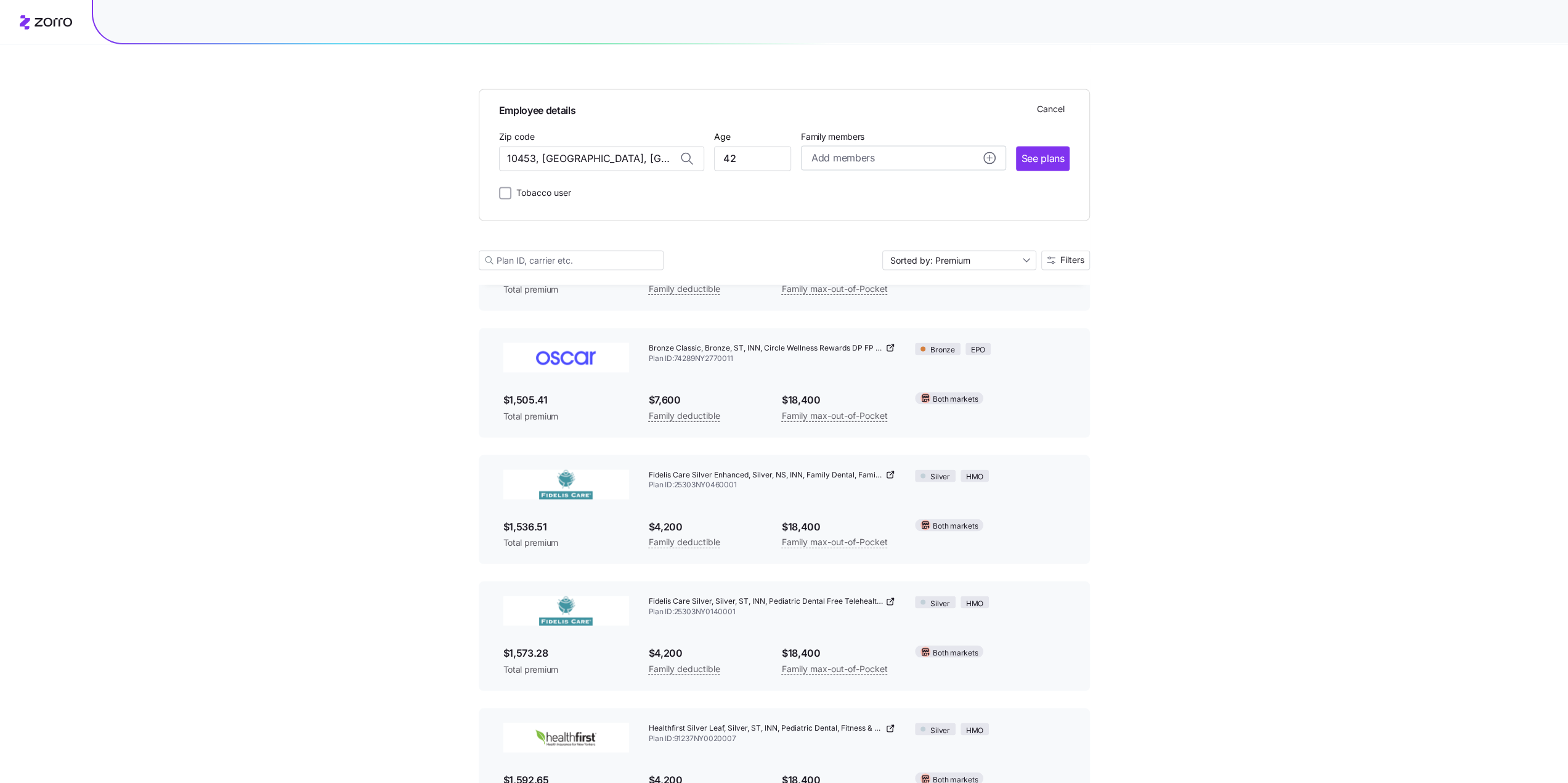
scroll to position [0, 0]
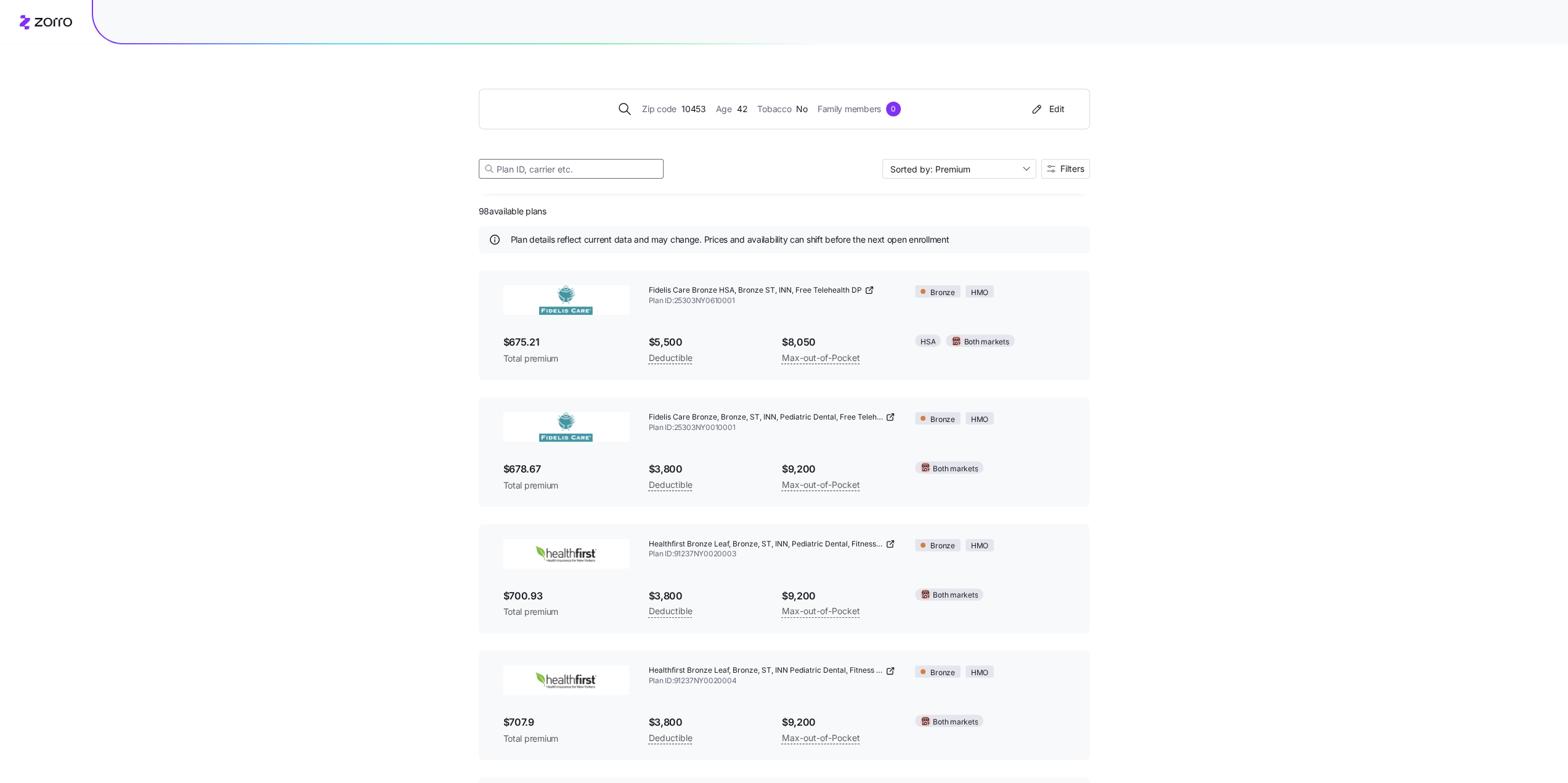
click at [596, 166] on input at bounding box center [571, 168] width 185 height 19
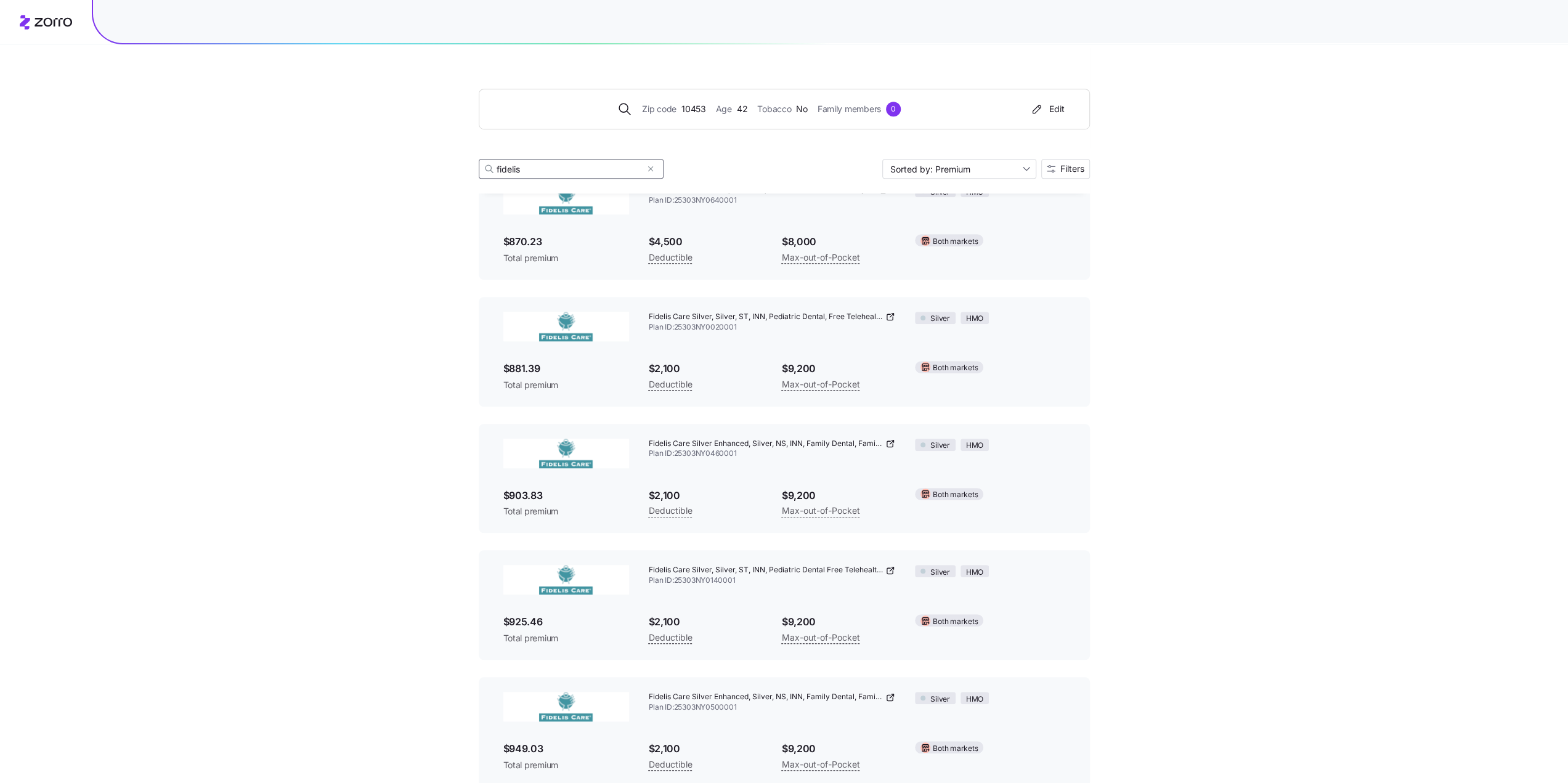
scroll to position [739, 0]
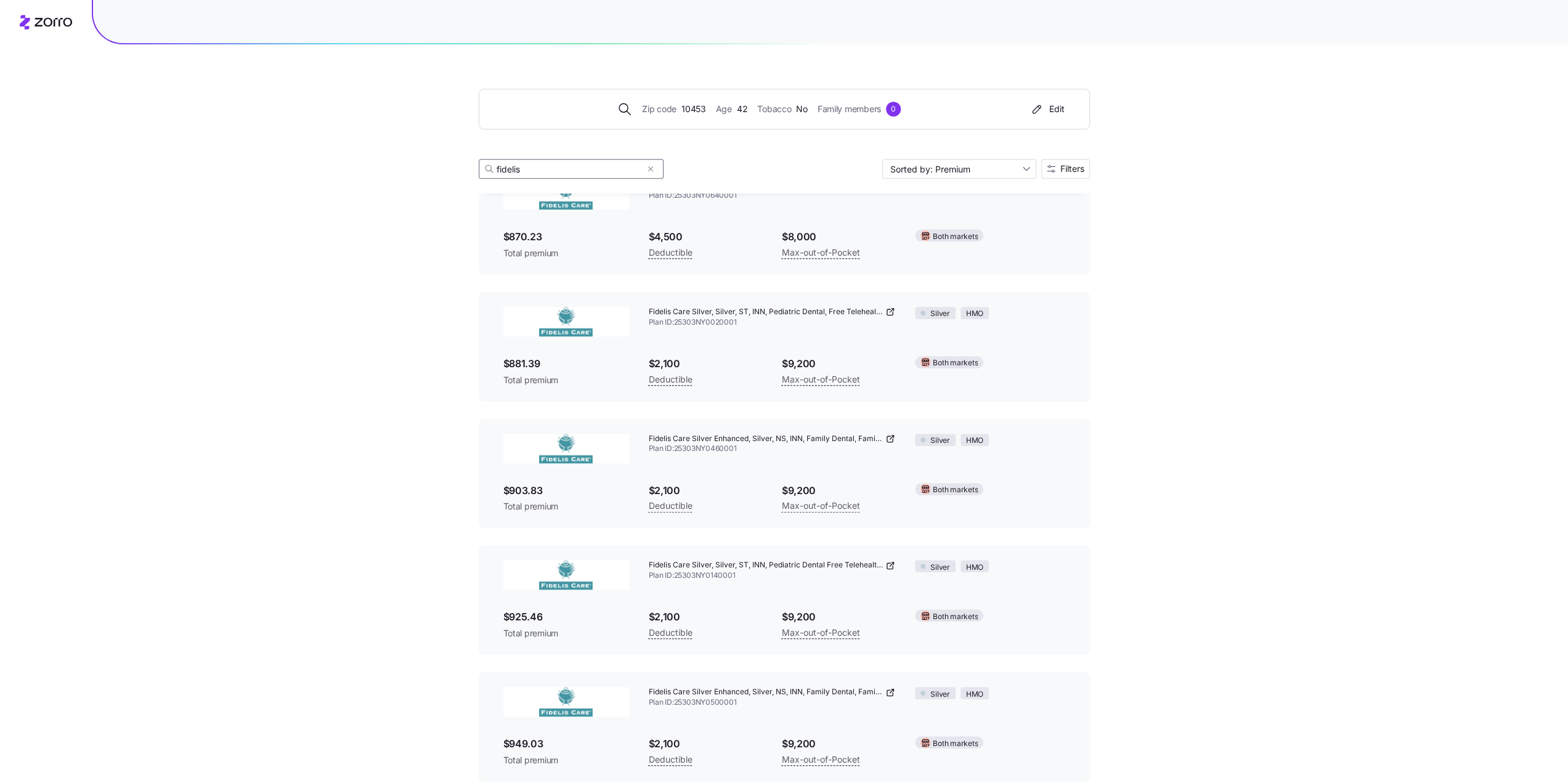
type input "fidelis"
click at [899, 110] on div "0" at bounding box center [893, 108] width 15 height 15
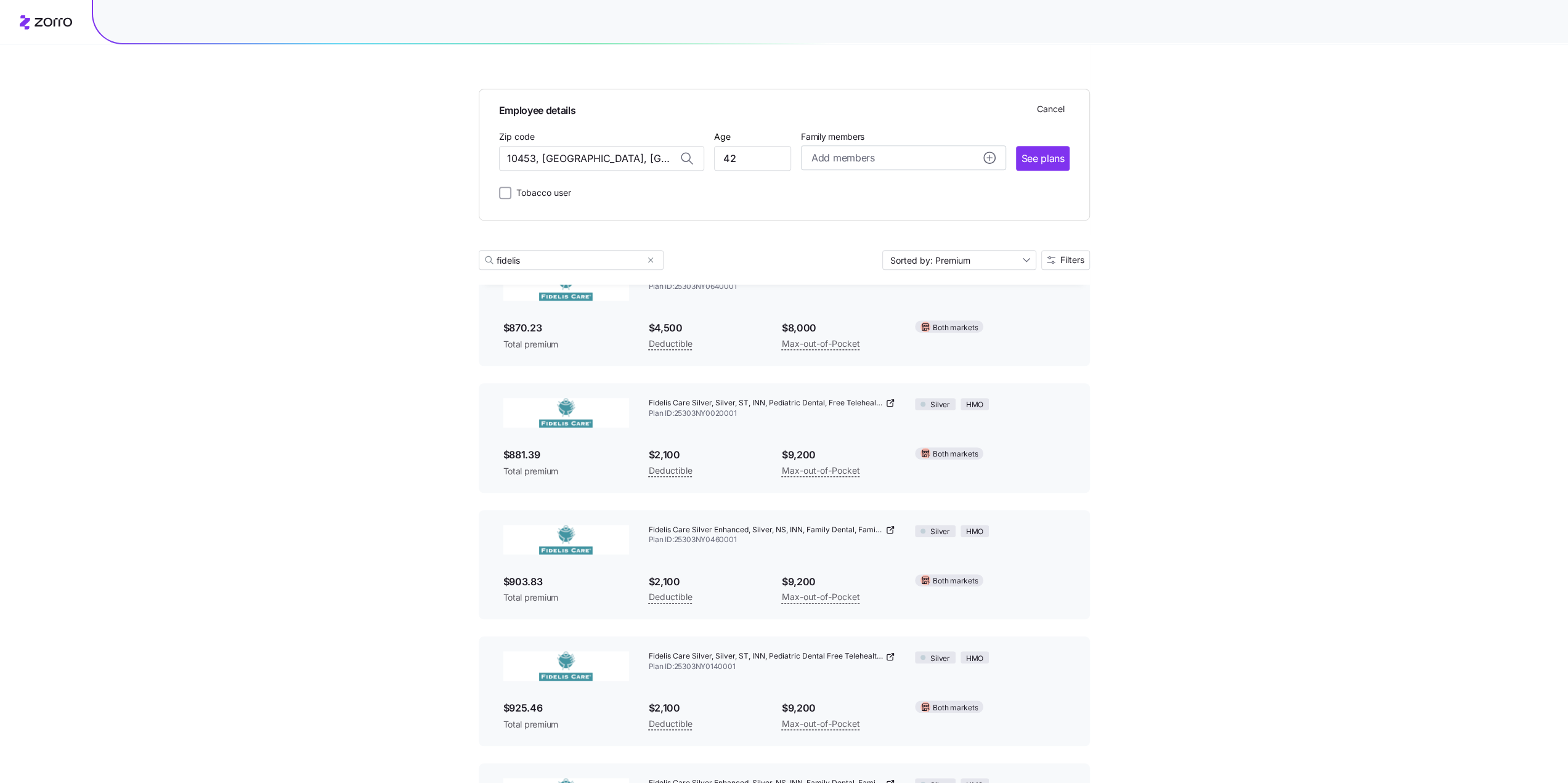
scroll to position [831, 0]
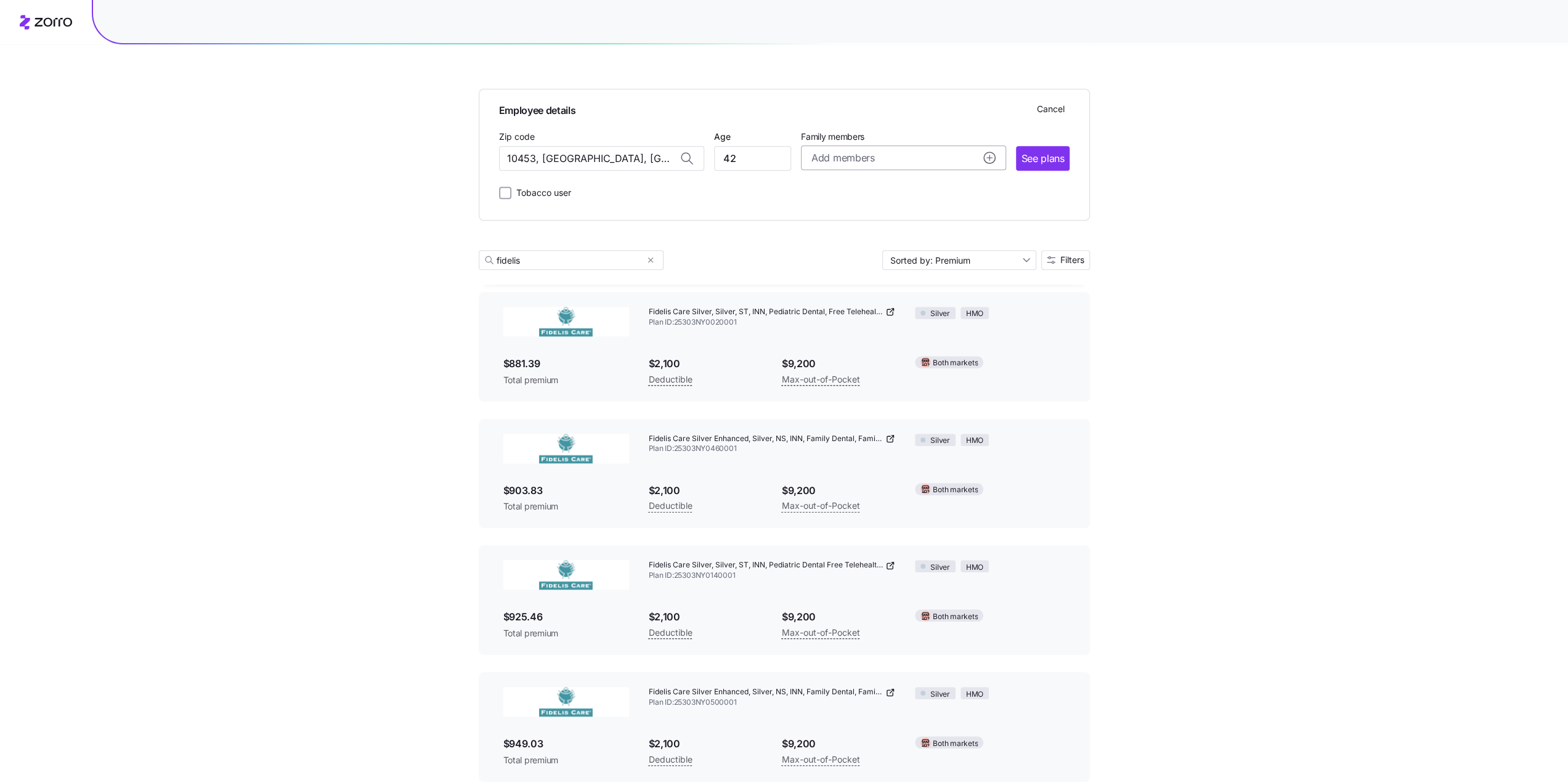
click at [986, 158] on circle "add icon" at bounding box center [989, 158] width 11 height 11
click at [847, 233] on input "Age" at bounding box center [847, 237] width 62 height 25
type input "45"
click at [958, 305] on span "Save" at bounding box center [971, 306] width 30 height 12
click at [1054, 159] on span "See plans" at bounding box center [1042, 158] width 43 height 15
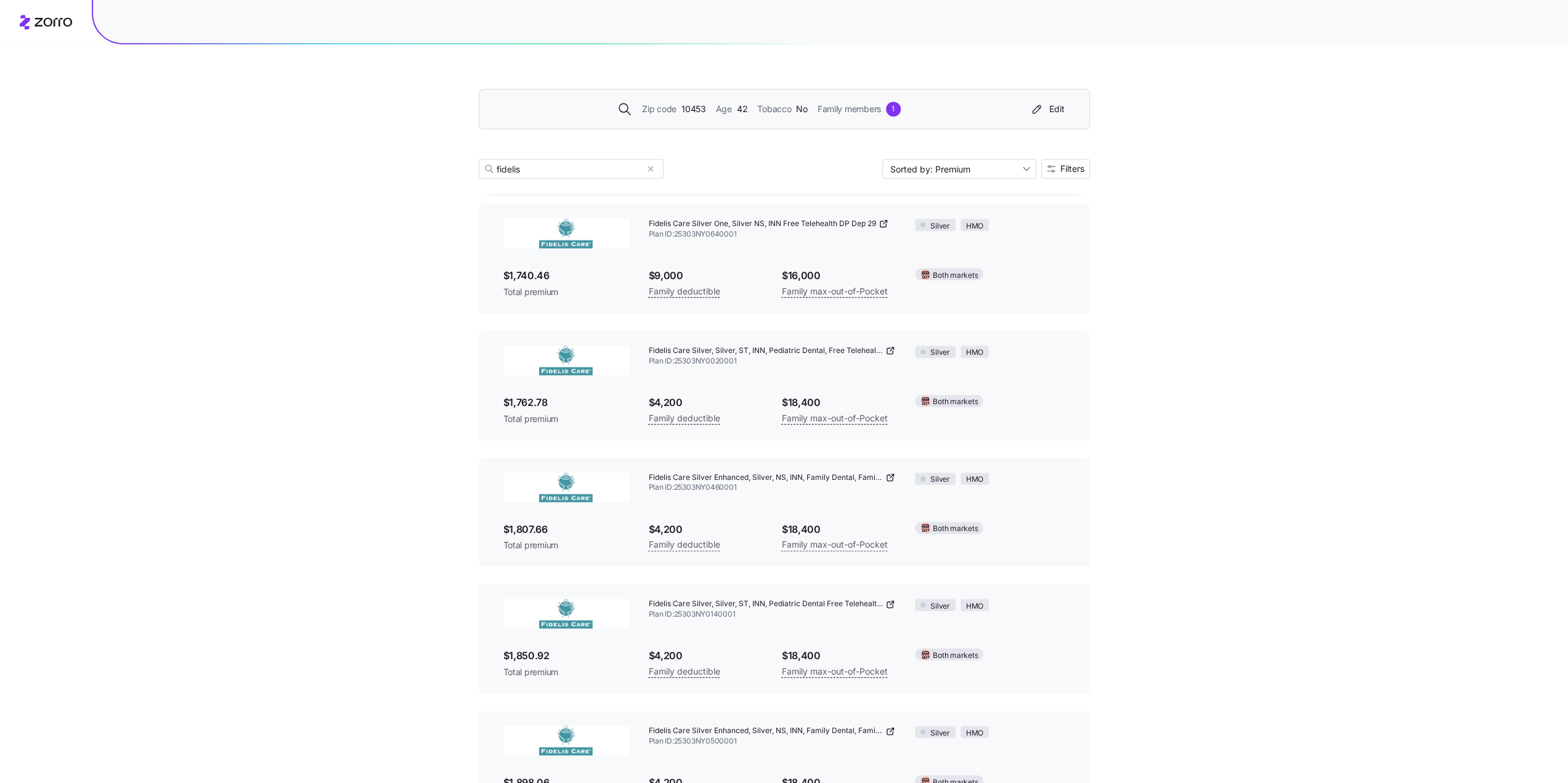
scroll to position [739, 0]
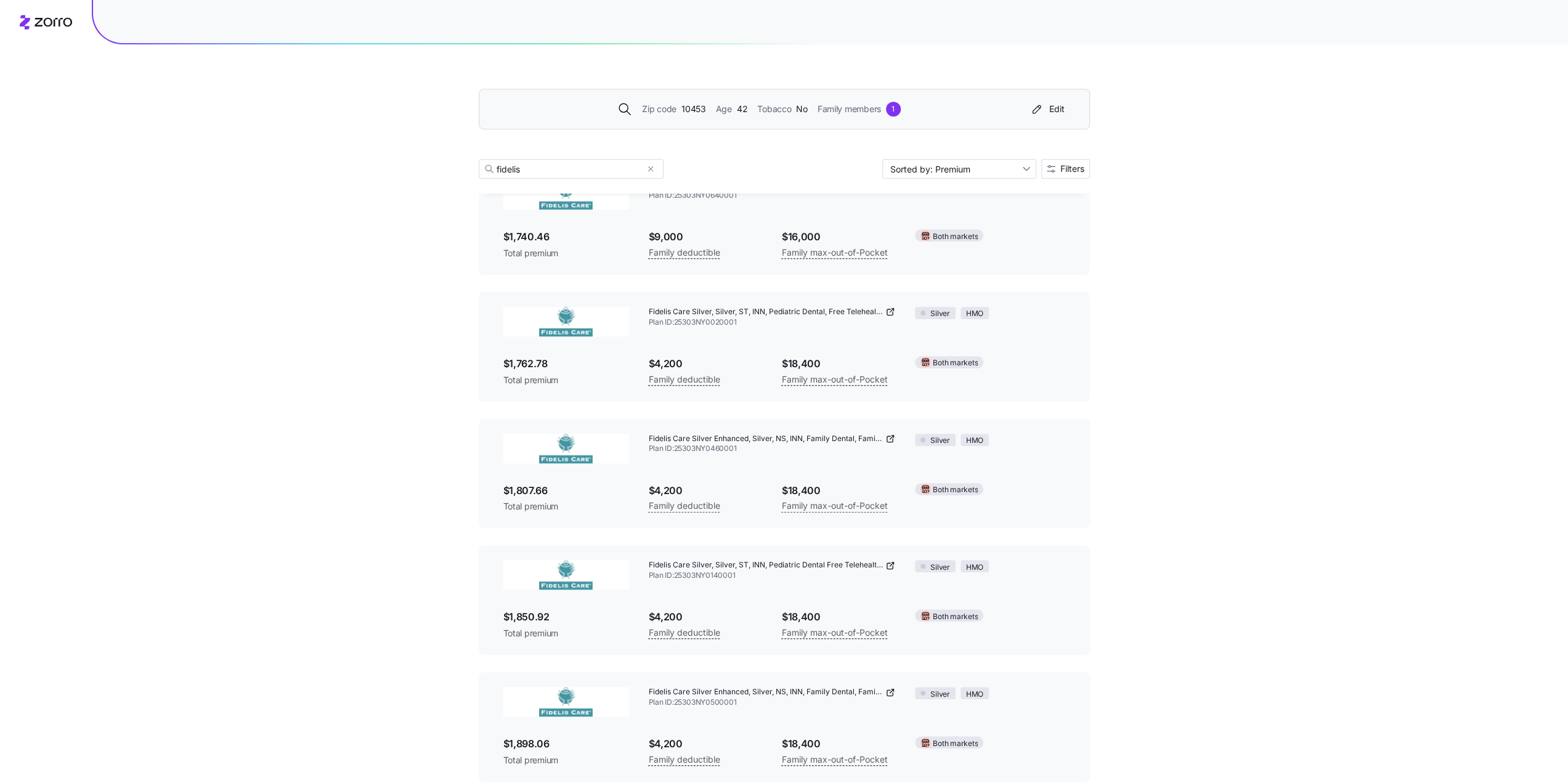
click at [899, 109] on div "1" at bounding box center [893, 108] width 15 height 15
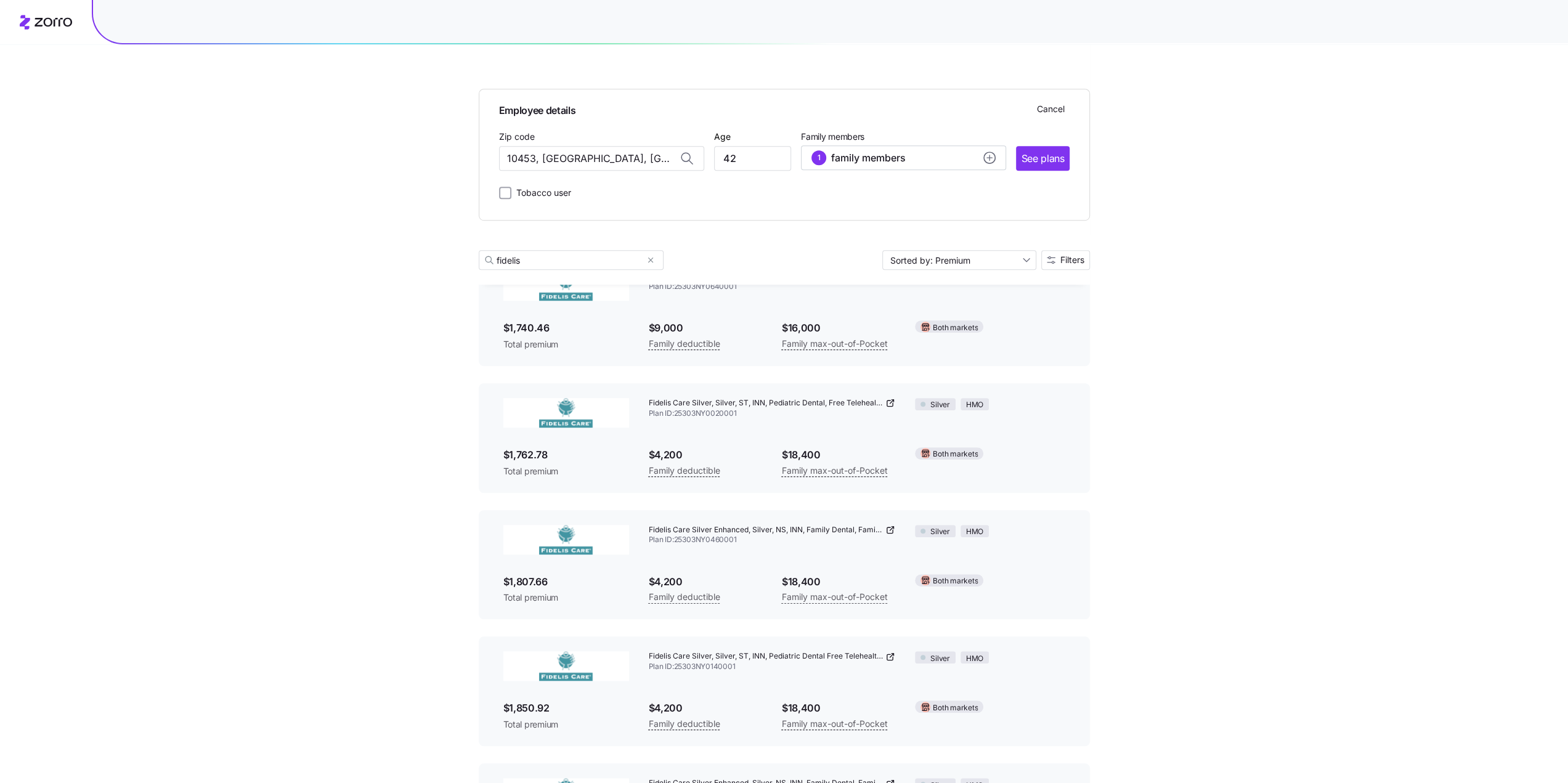
scroll to position [831, 0]
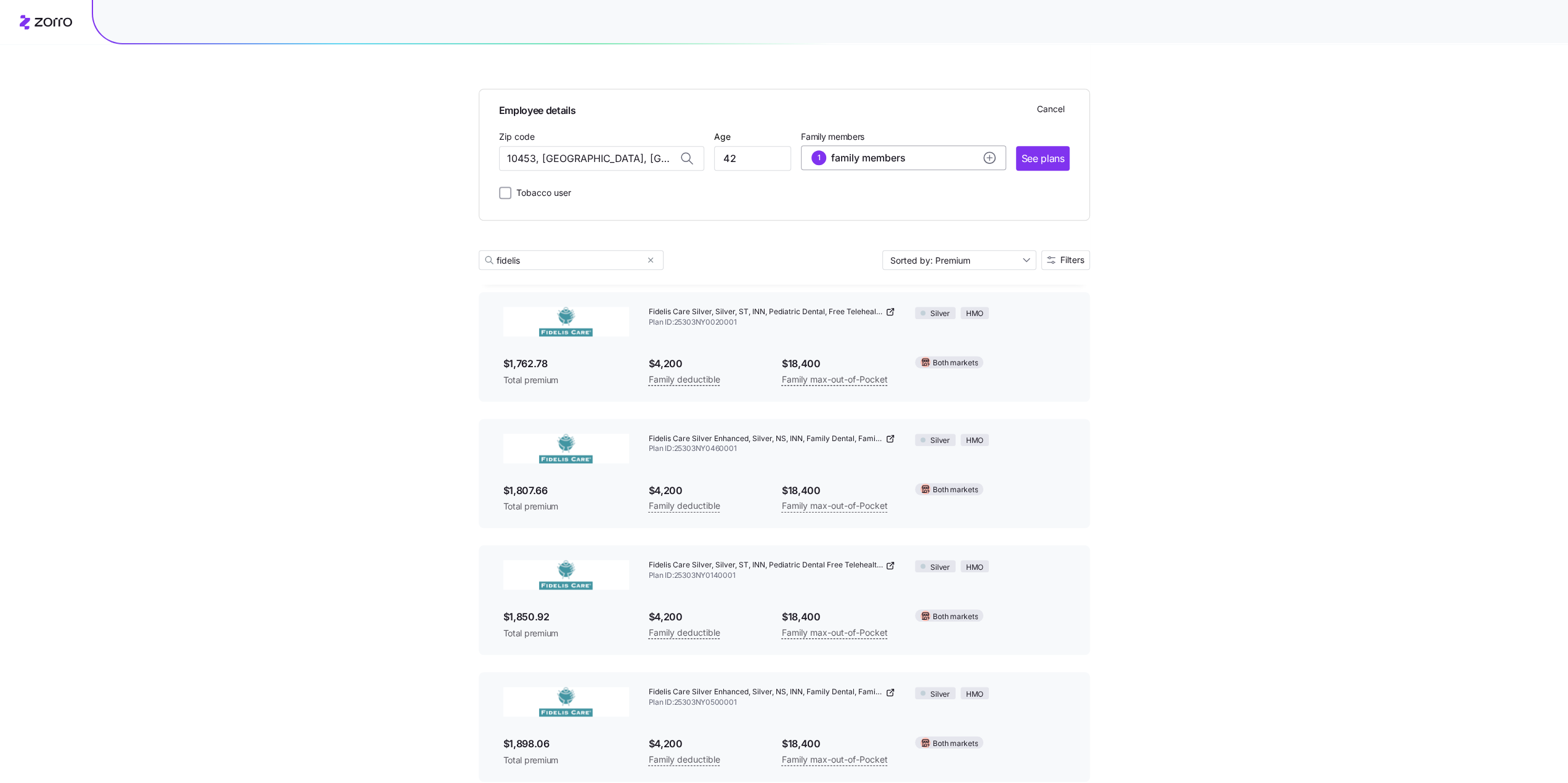
click at [965, 158] on div "1 family members" at bounding box center [903, 158] width 184 height 15
click at [860, 283] on span "Add a dependent" at bounding box center [869, 282] width 69 height 12
click at [853, 318] on input "Age" at bounding box center [847, 314] width 62 height 25
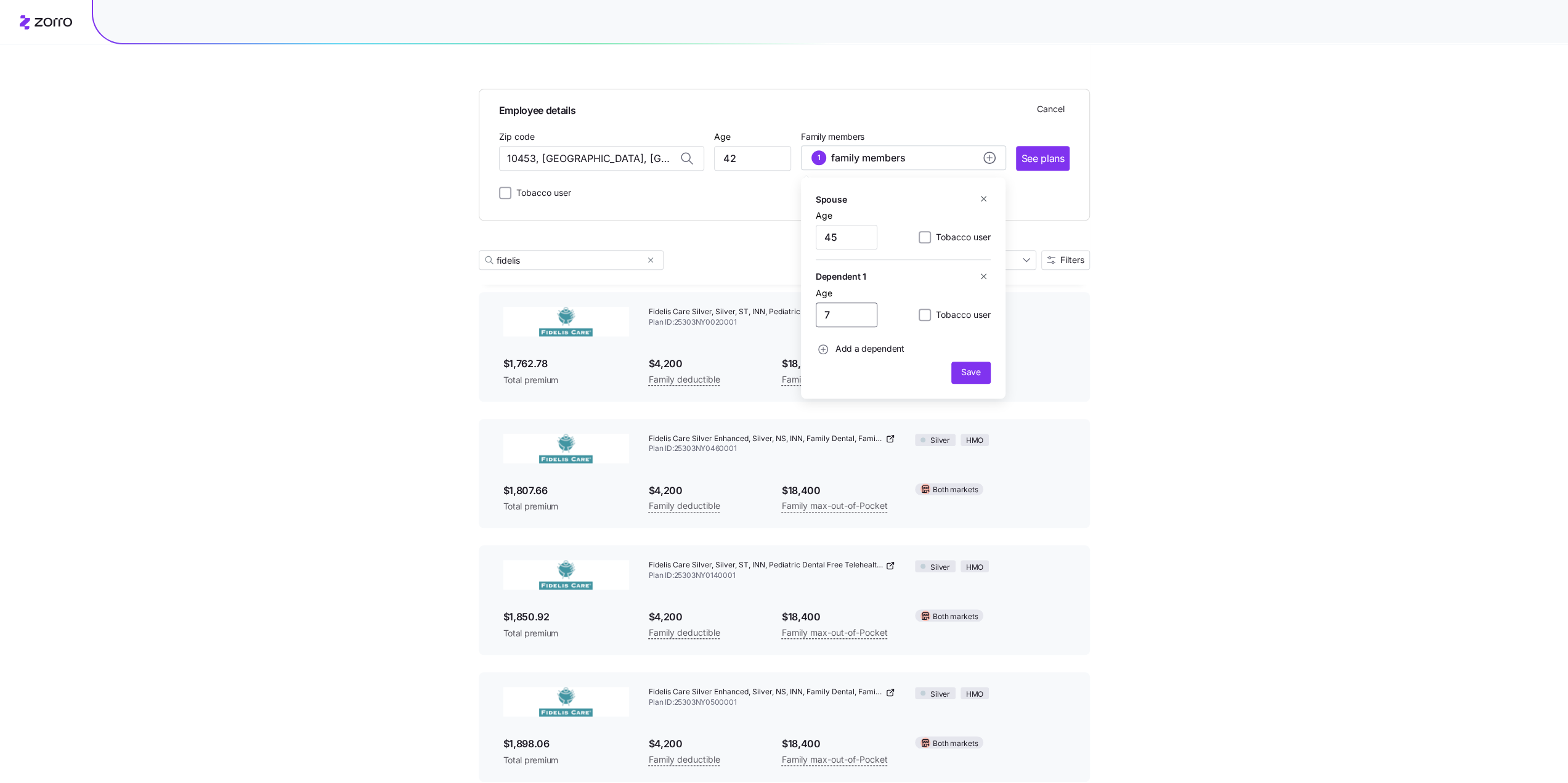
type input "7"
click at [866, 351] on span "Add a dependent" at bounding box center [869, 349] width 69 height 12
click at [862, 382] on input "Age" at bounding box center [847, 381] width 62 height 25
type input "9"
click at [869, 419] on span "Add a dependent" at bounding box center [869, 416] width 69 height 12
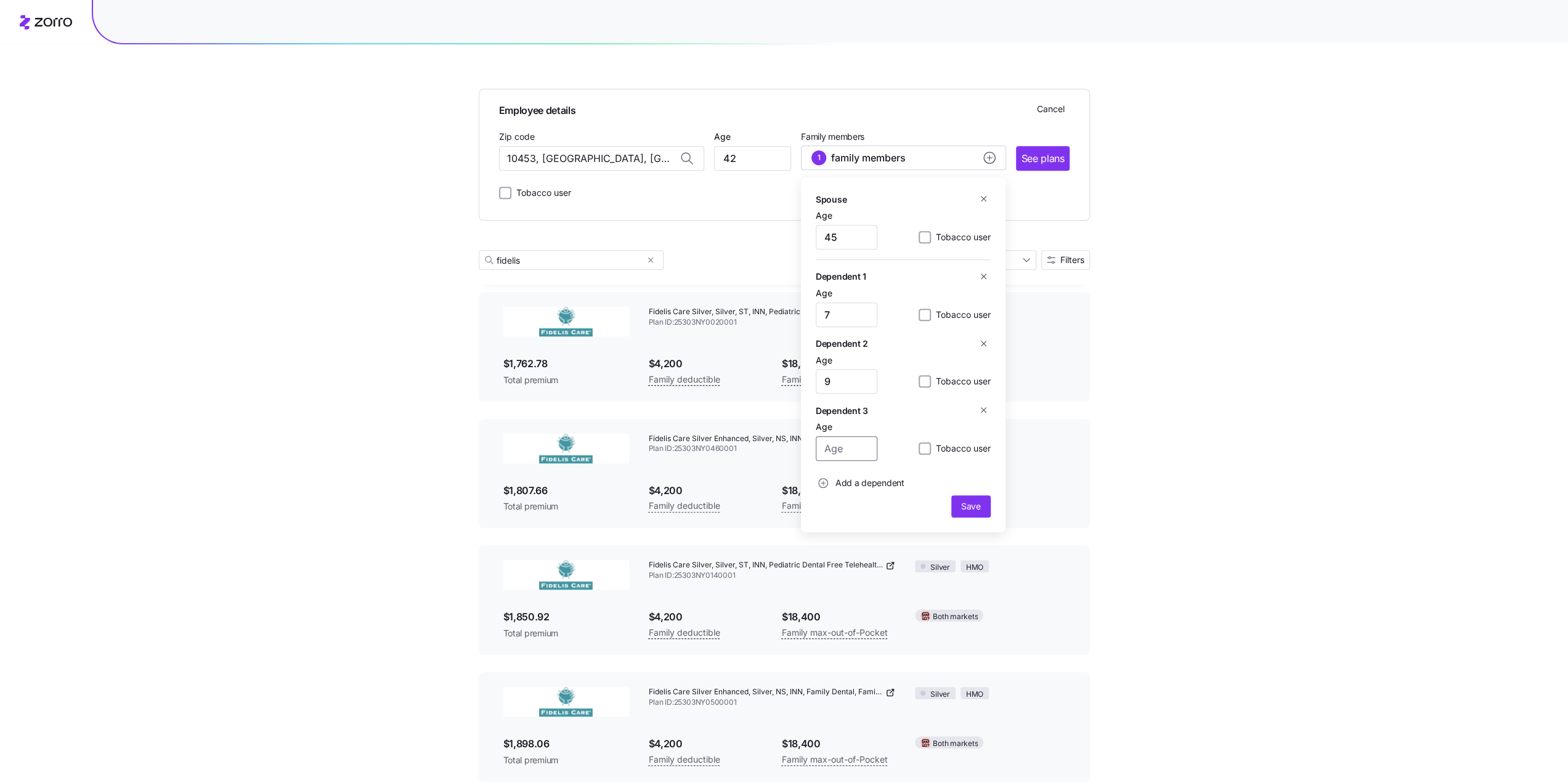
click at [856, 452] on input "Age" at bounding box center [847, 448] width 62 height 25
type input "11"
click at [968, 503] on span "Save" at bounding box center [971, 506] width 19 height 12
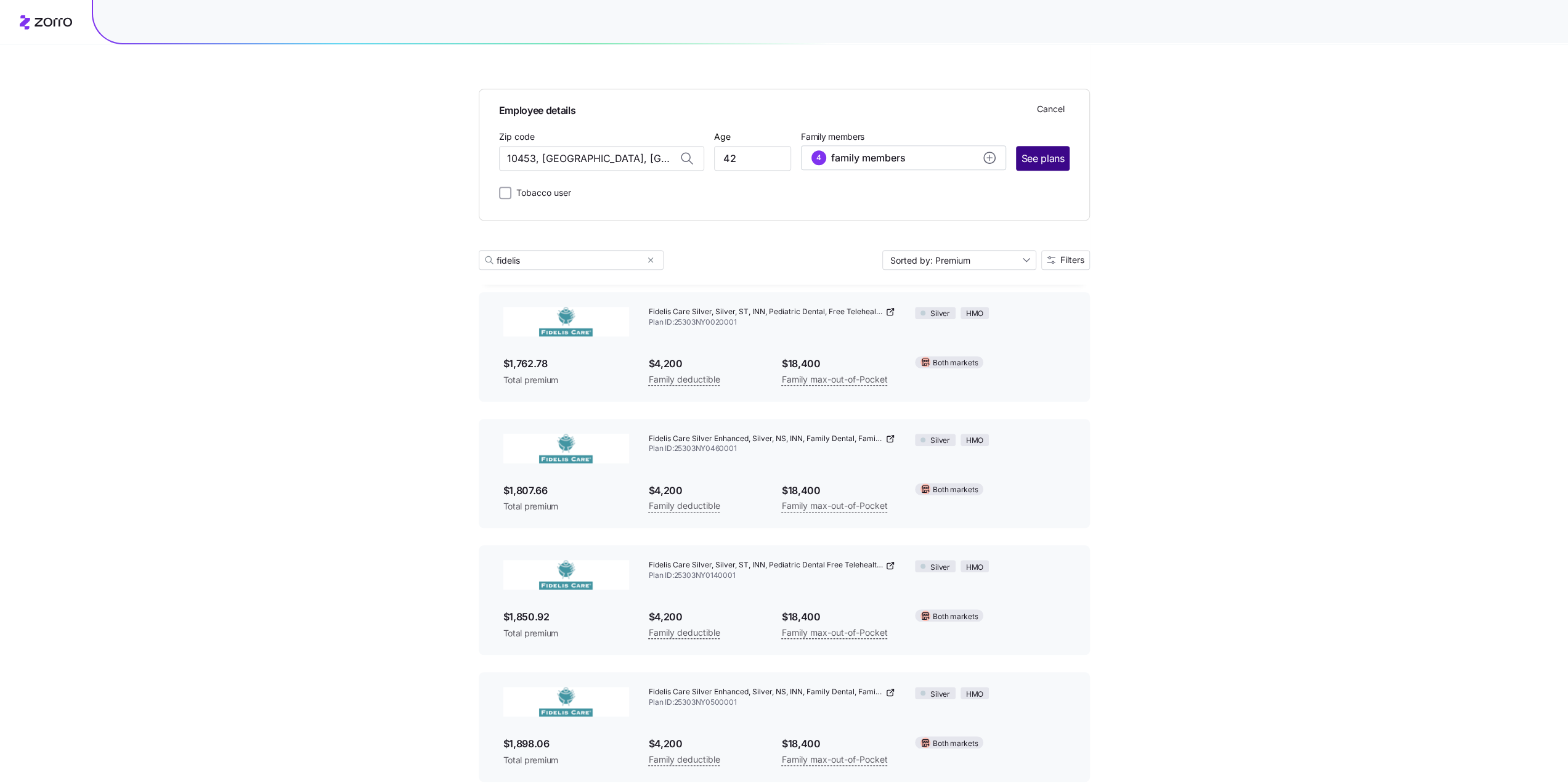
click at [1054, 149] on button "See plans" at bounding box center [1042, 159] width 53 height 25
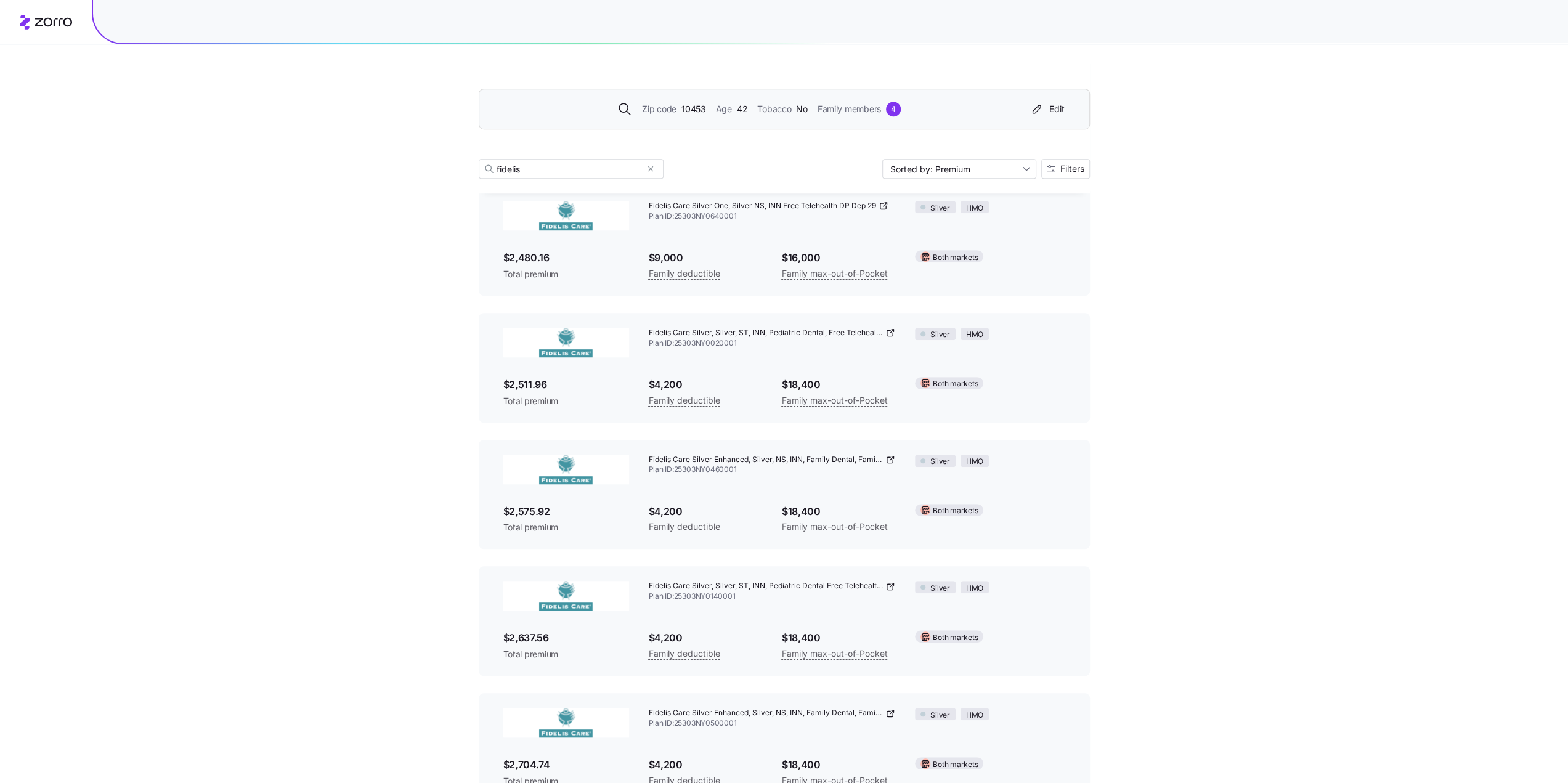
scroll to position [739, 0]
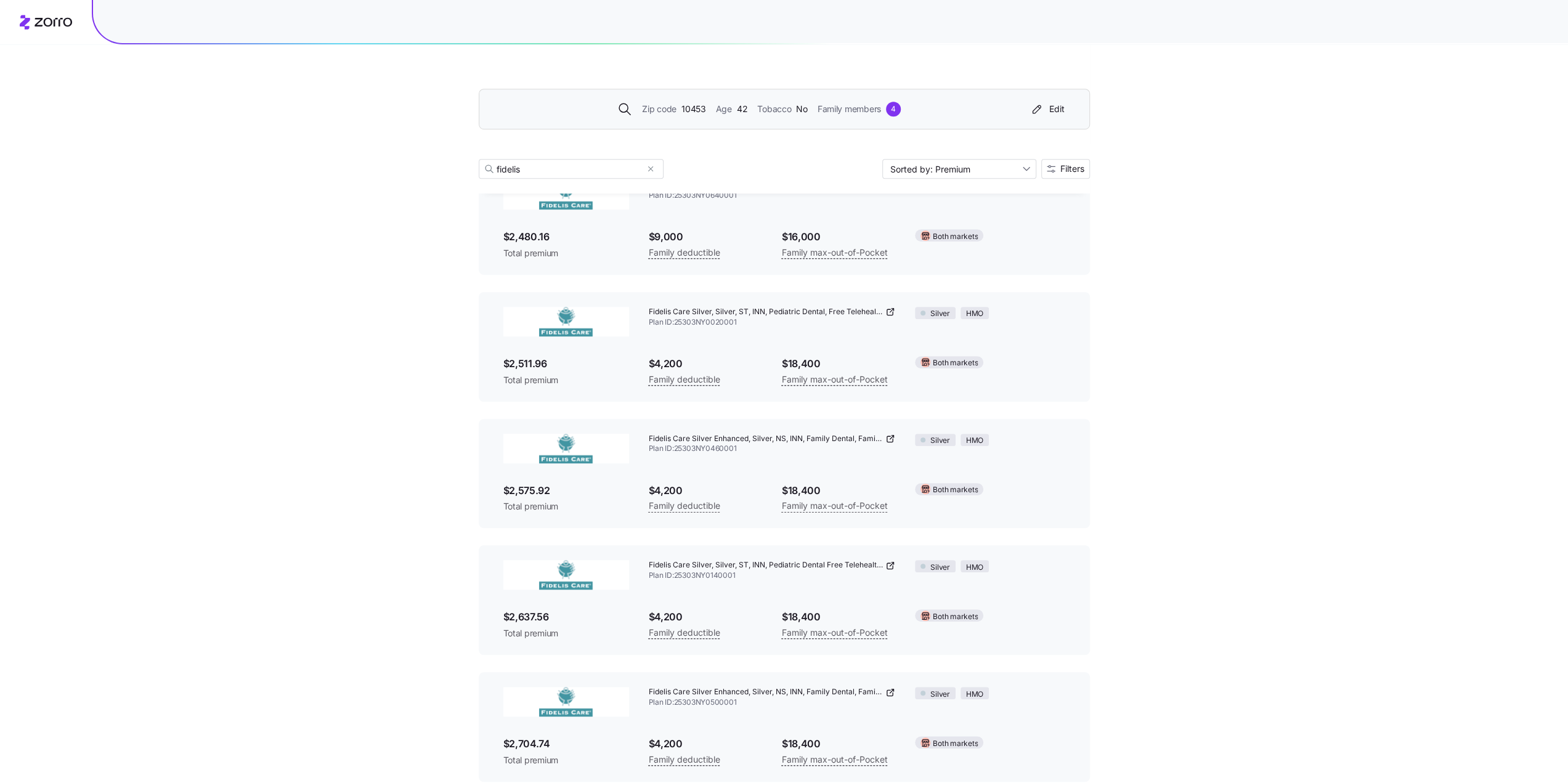
click at [891, 440] on icon at bounding box center [891, 437] width 4 height 4
click at [893, 107] on div "4" at bounding box center [893, 108] width 15 height 15
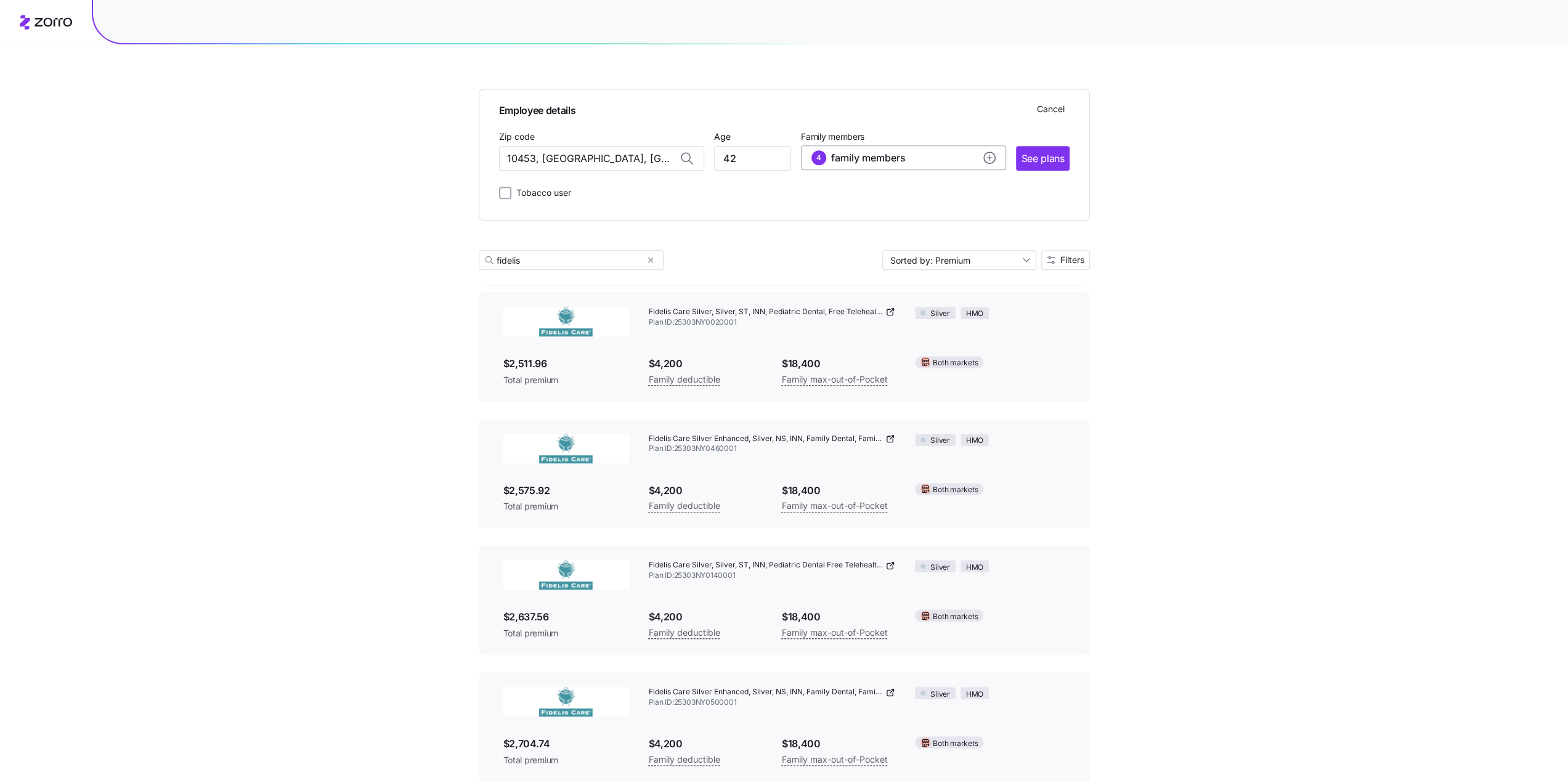
click at [984, 159] on circle "add icon" at bounding box center [989, 158] width 11 height 11
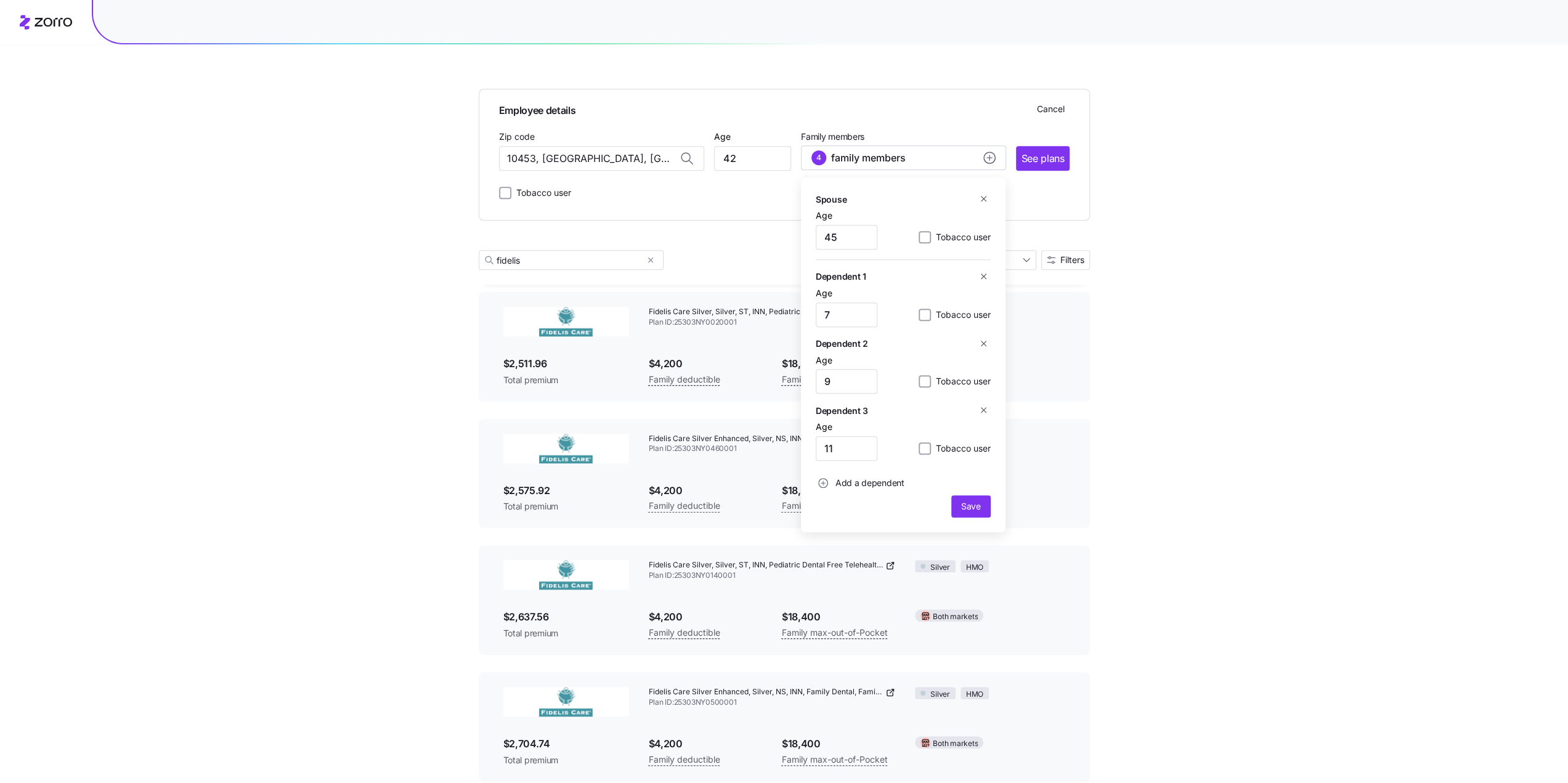
click at [982, 276] on icon "button" at bounding box center [983, 276] width 9 height 9
click at [985, 277] on icon "button" at bounding box center [983, 276] width 9 height 9
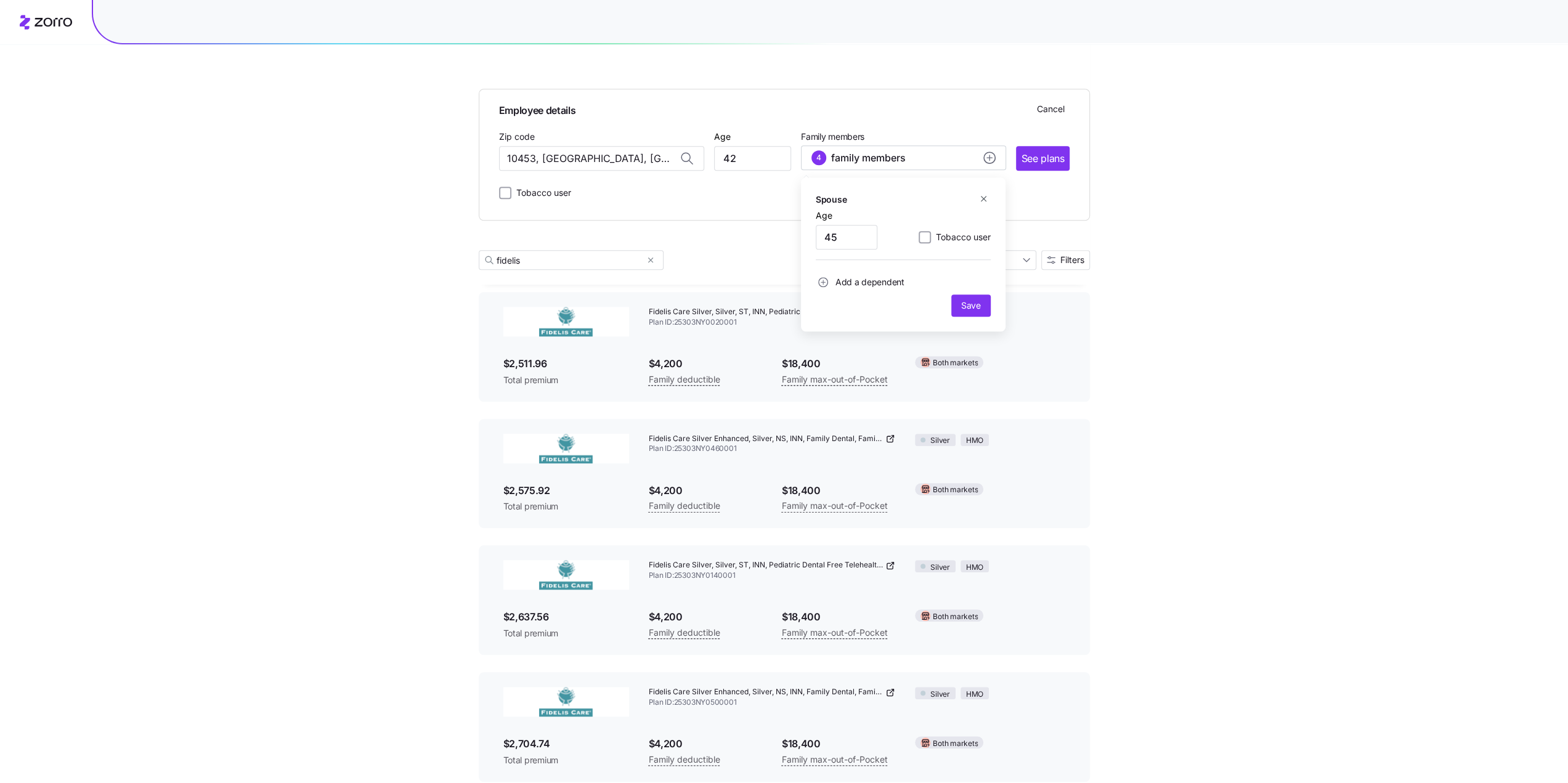
click at [980, 196] on icon "button" at bounding box center [983, 198] width 9 height 9
click at [972, 273] on span "Save" at bounding box center [971, 273] width 19 height 12
click at [1029, 156] on span "See plans" at bounding box center [1042, 158] width 43 height 15
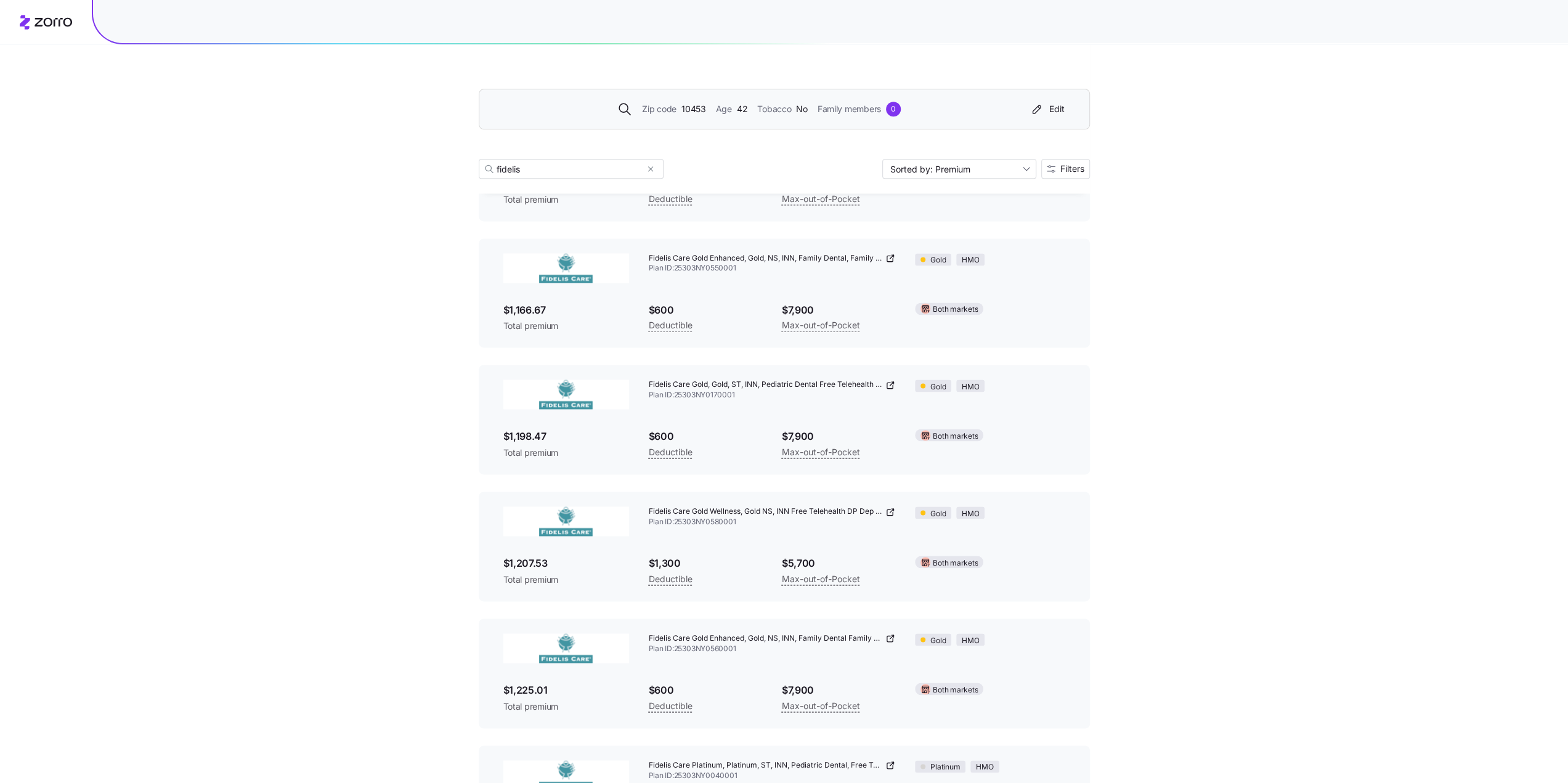
scroll to position [1772, 0]
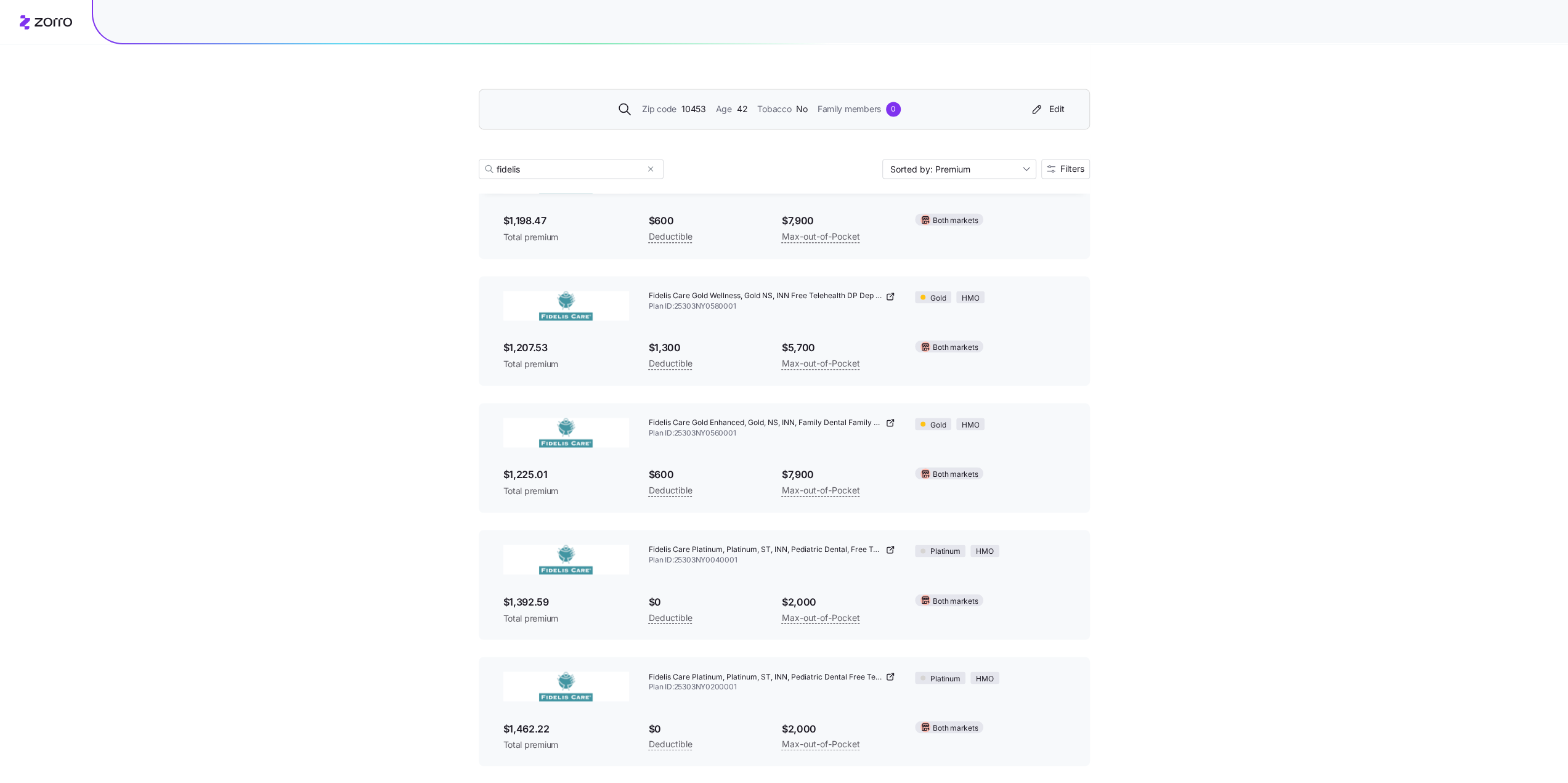
click at [892, 673] on icon at bounding box center [892, 674] width 2 height 2
